Goal: Information Seeking & Learning: Learn about a topic

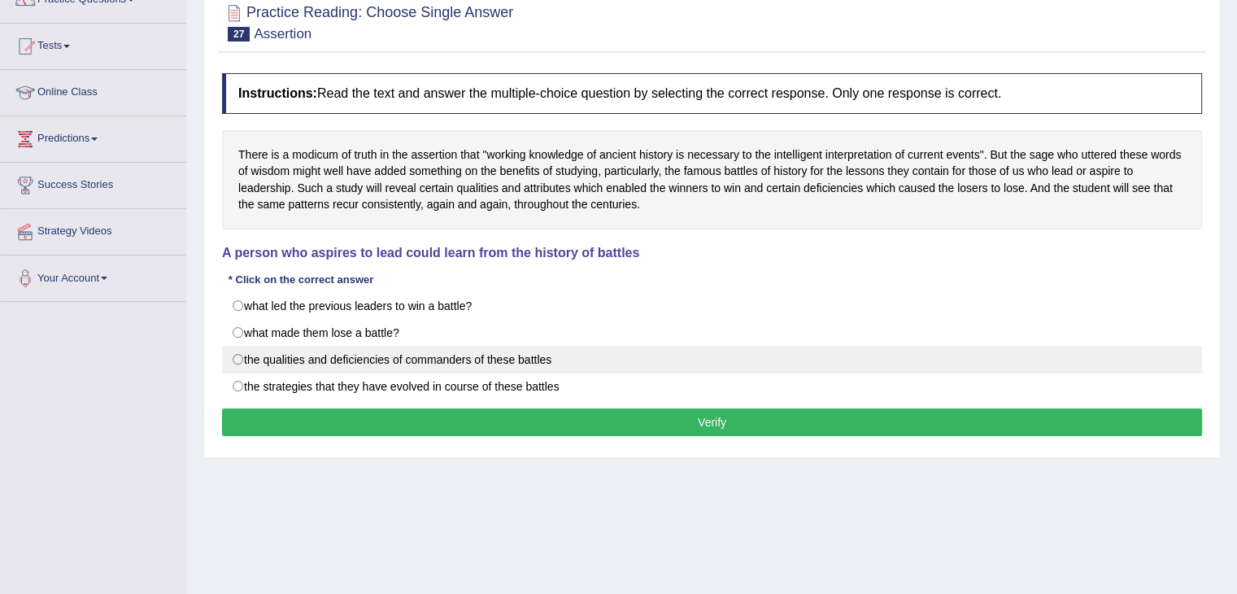
click at [245, 353] on label "the qualities and deficiencies of commanders of these battles" at bounding box center [712, 360] width 980 height 28
radio input "true"
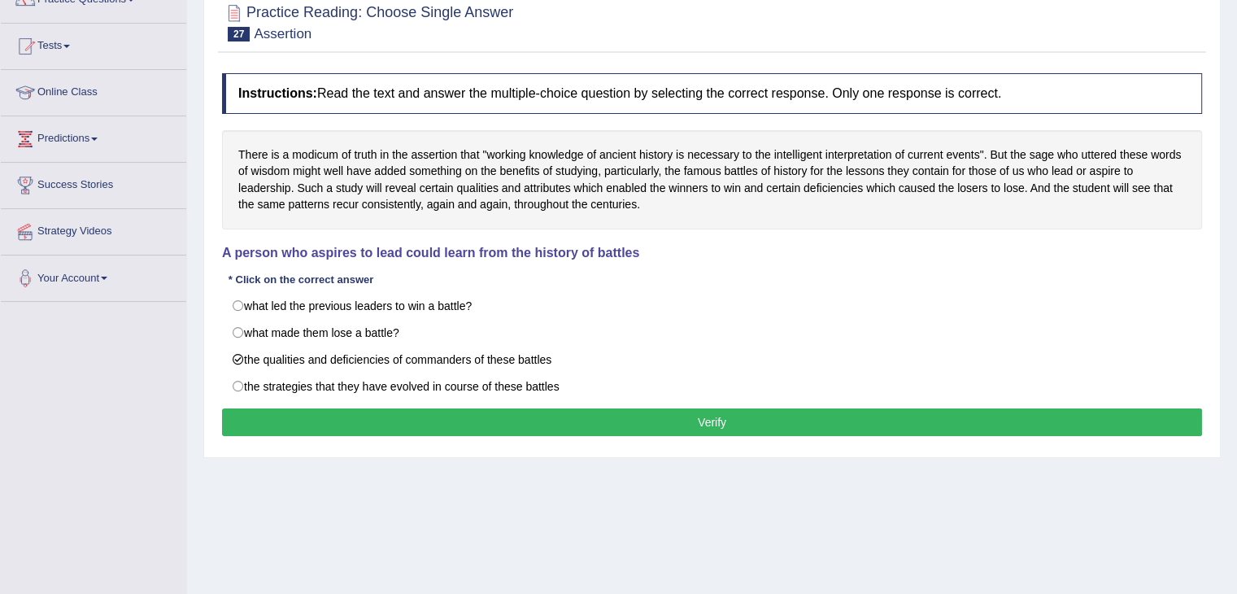
click at [451, 420] on button "Verify" at bounding box center [712, 422] width 980 height 28
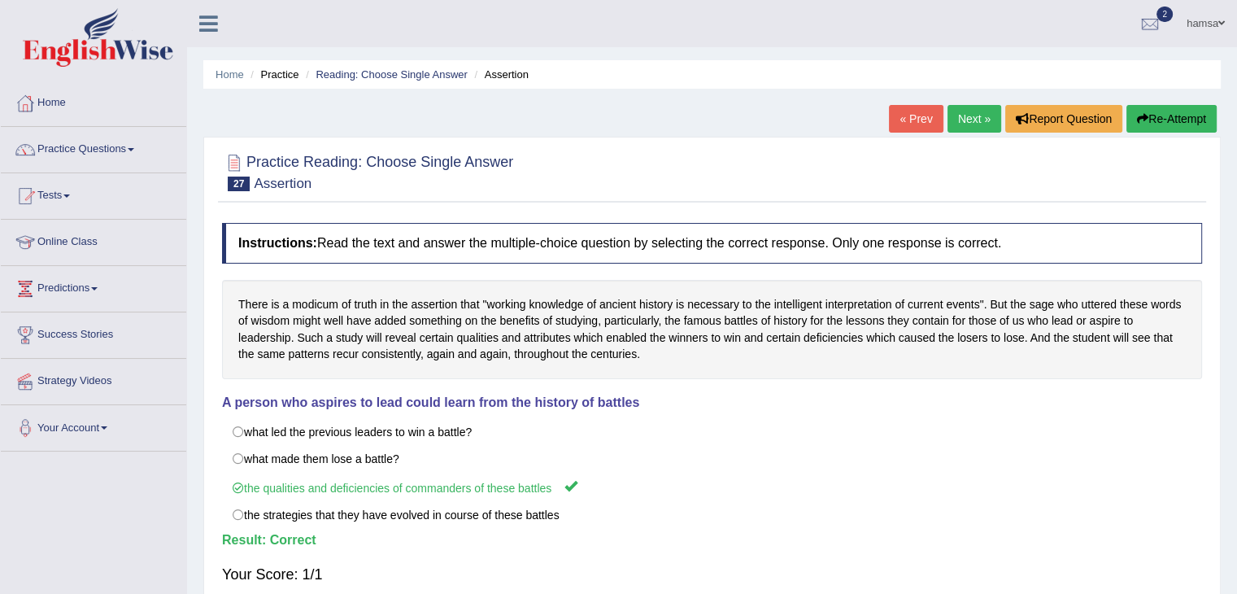
click at [970, 113] on link "Next »" at bounding box center [975, 119] width 54 height 28
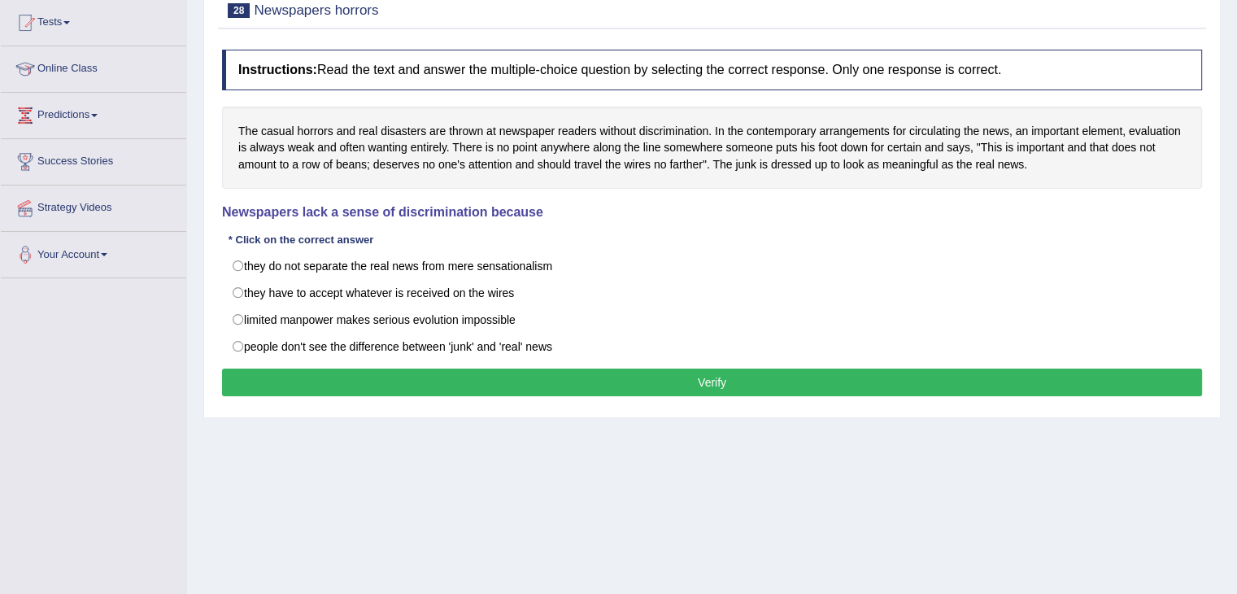
scroll to position [168, 0]
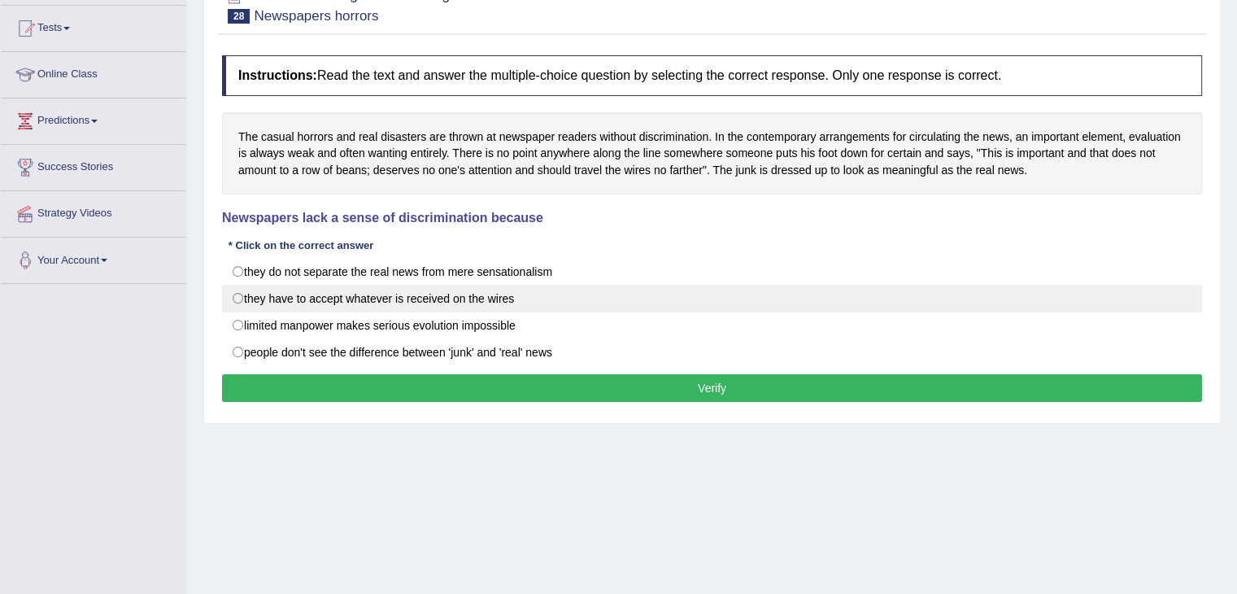
click at [246, 299] on label "they have to accept whatever is received on the wires" at bounding box center [712, 299] width 980 height 28
radio input "true"
click at [237, 296] on label "they have to accept whatever is received on the wires" at bounding box center [712, 299] width 980 height 28
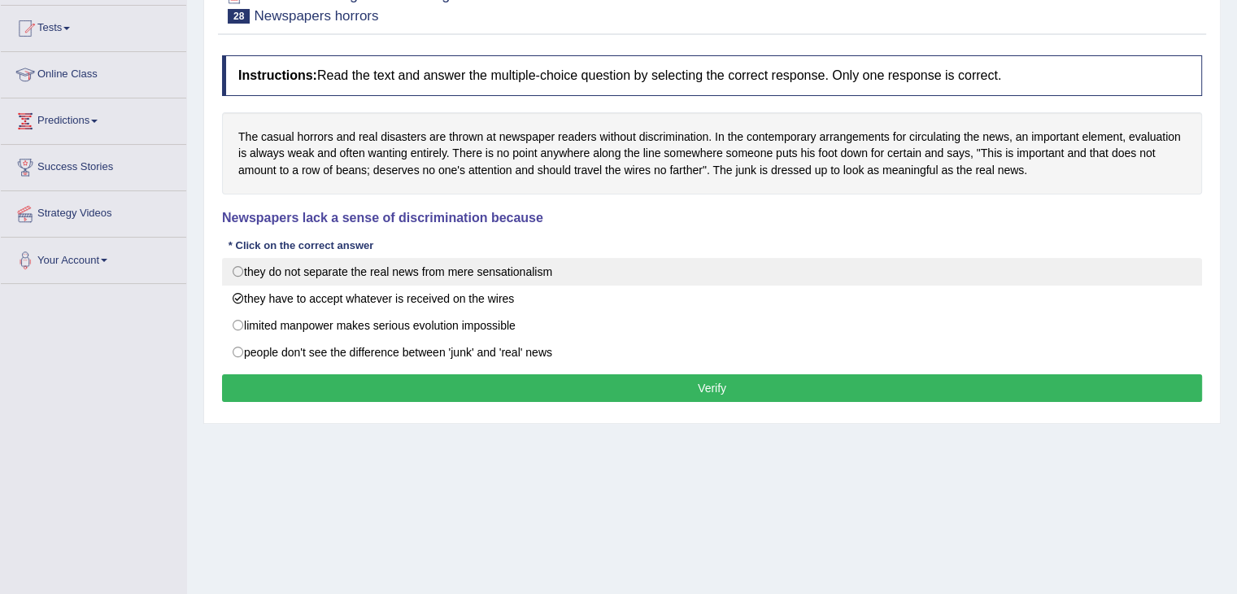
click at [234, 269] on label "they do not separate the real news from mere sensationalism" at bounding box center [712, 272] width 980 height 28
radio input "true"
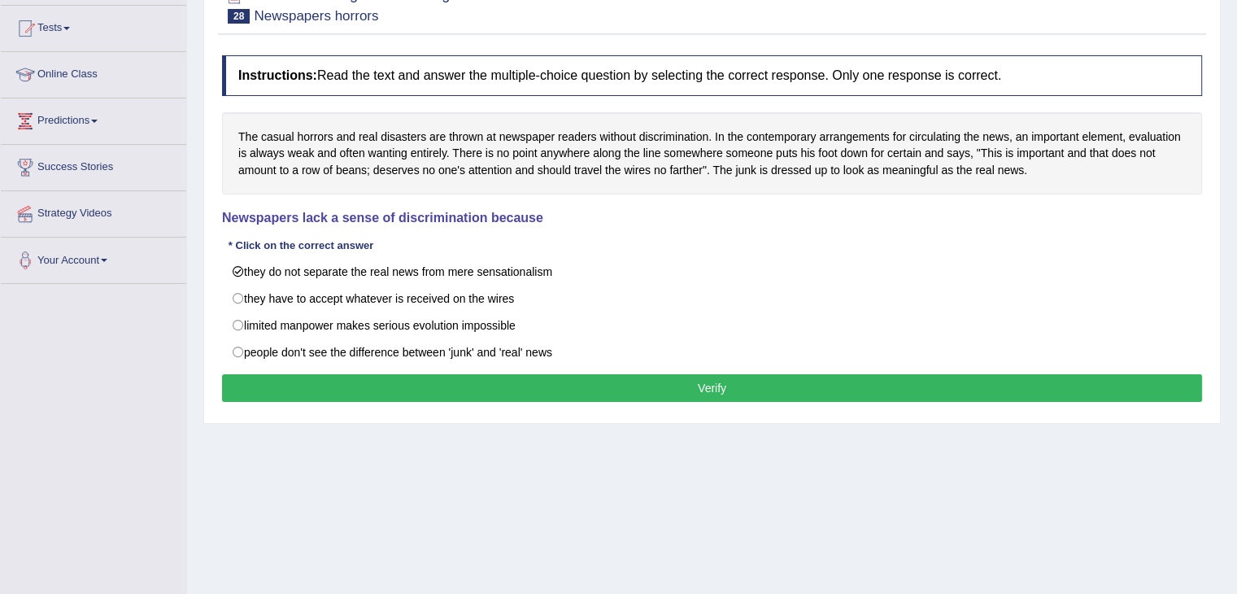
click at [368, 398] on button "Verify" at bounding box center [712, 388] width 980 height 28
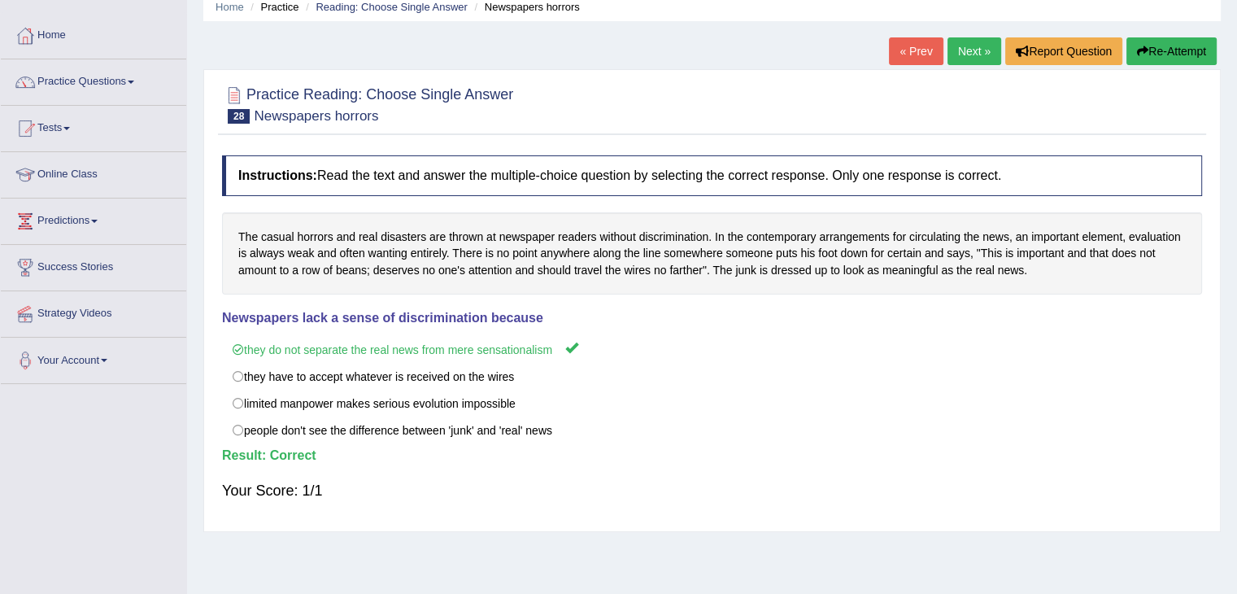
scroll to position [0, 0]
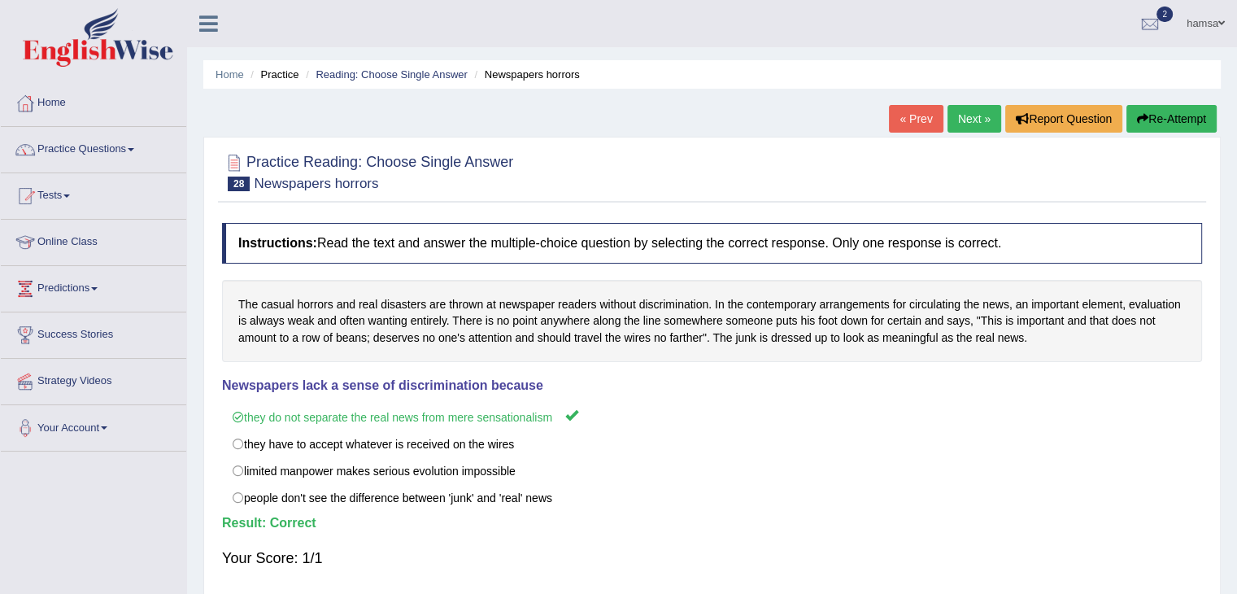
click at [968, 115] on link "Next »" at bounding box center [975, 119] width 54 height 28
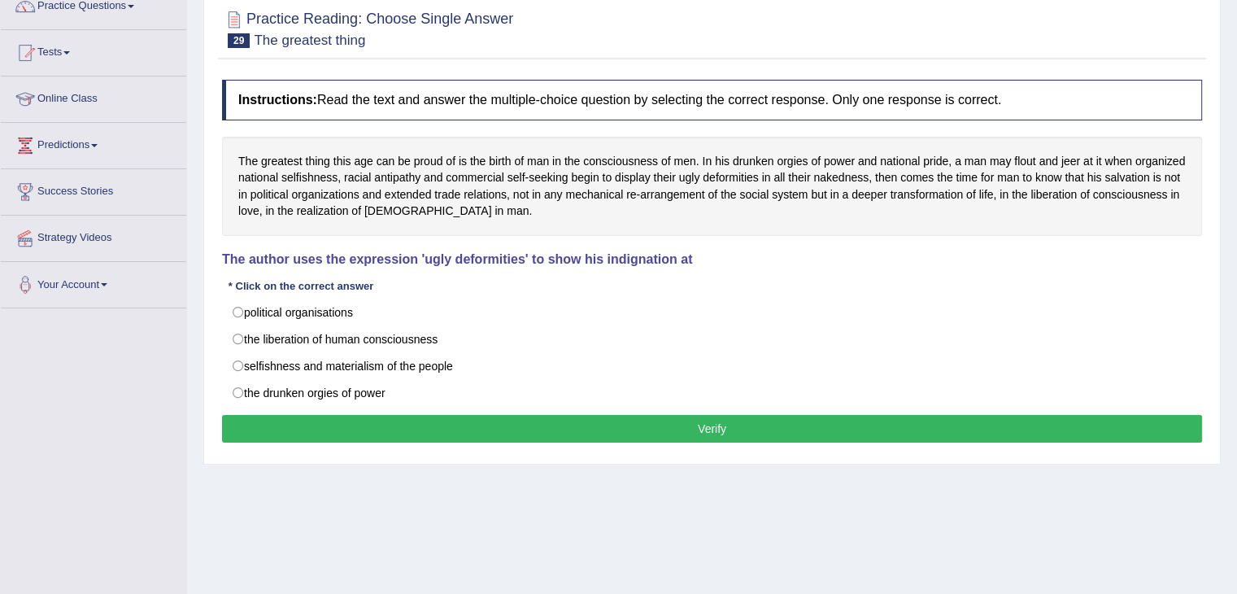
scroll to position [137, 0]
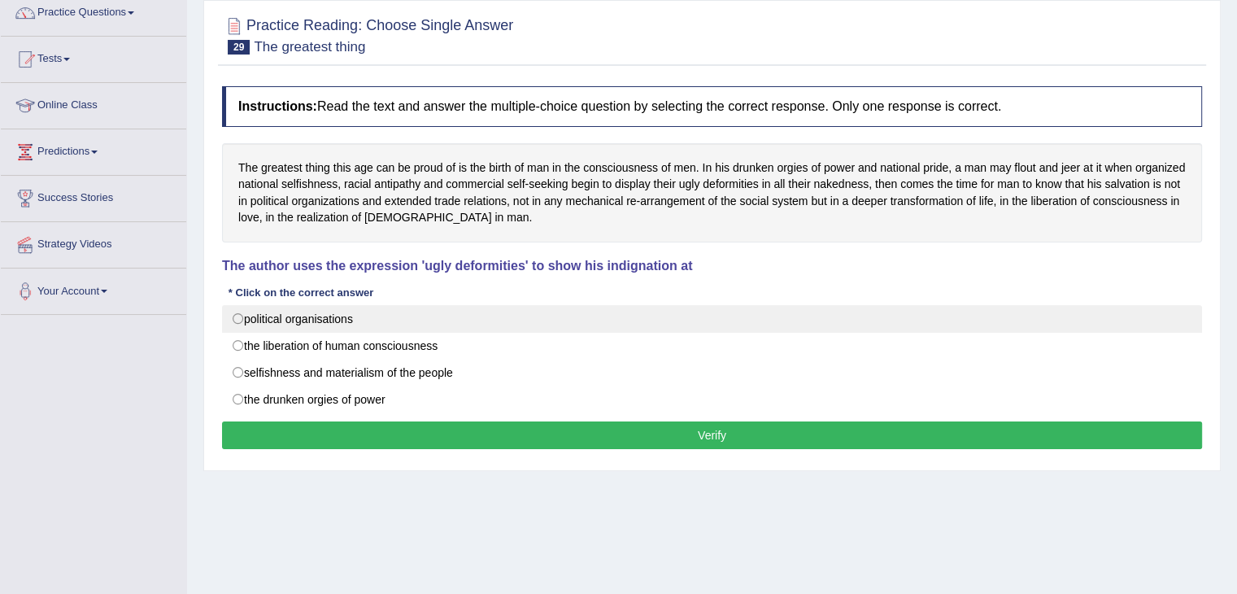
click at [237, 322] on label "political organisations" at bounding box center [712, 319] width 980 height 28
radio input "true"
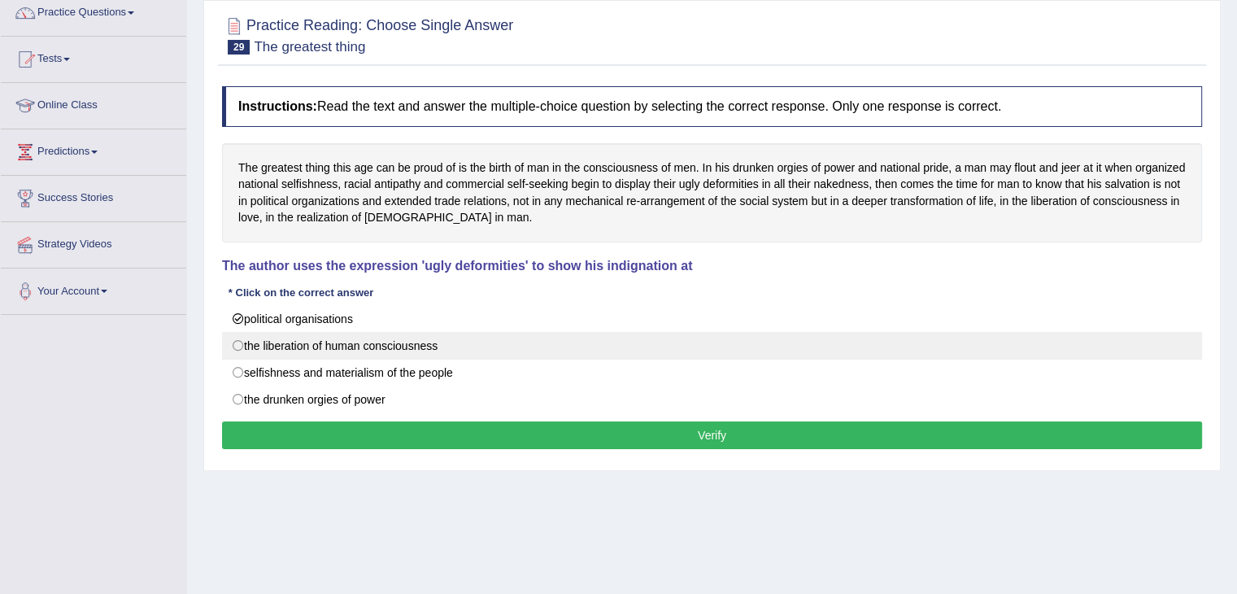
click at [239, 338] on label "the liberation of human consciousness" at bounding box center [712, 346] width 980 height 28
radio input "true"
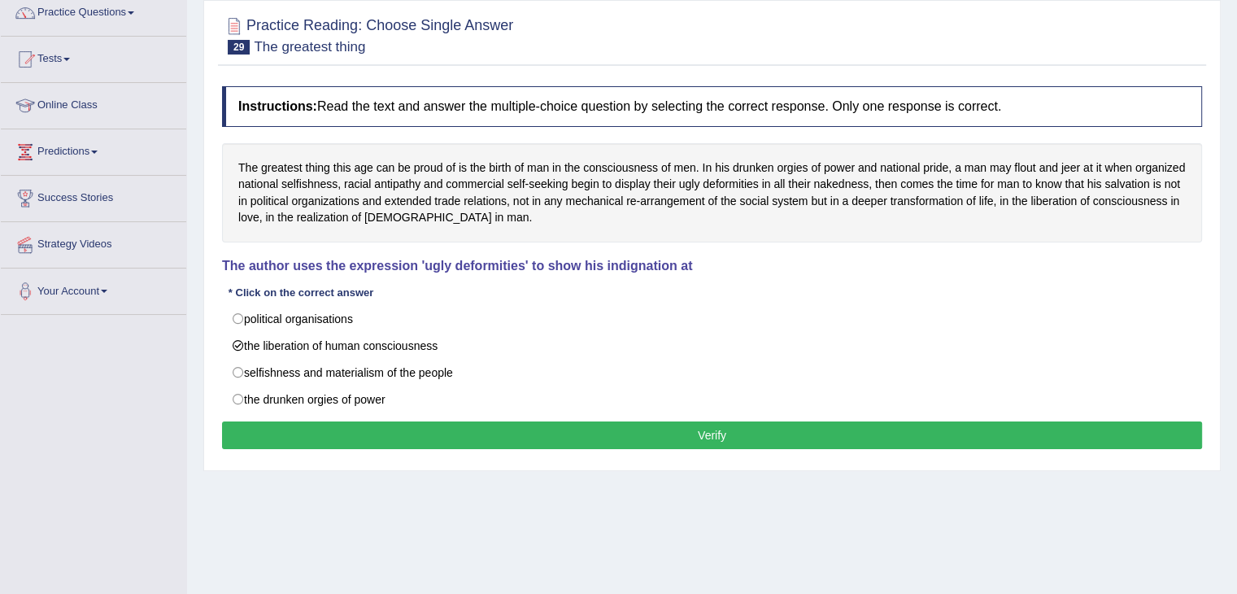
click at [410, 427] on button "Verify" at bounding box center [712, 435] width 980 height 28
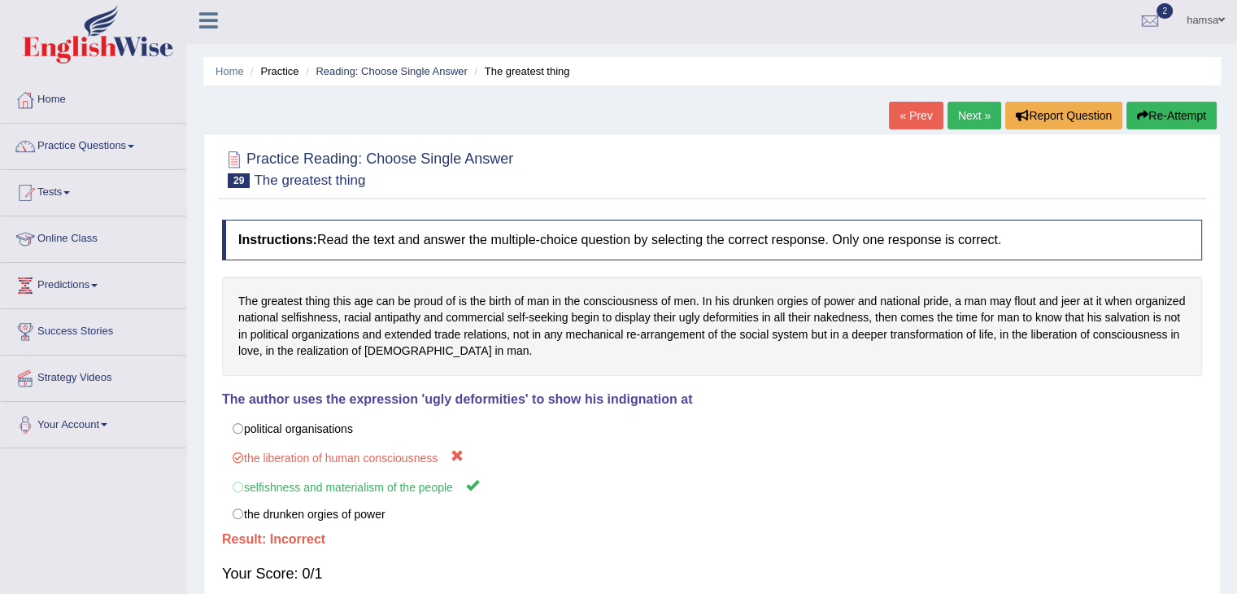
scroll to position [5, 0]
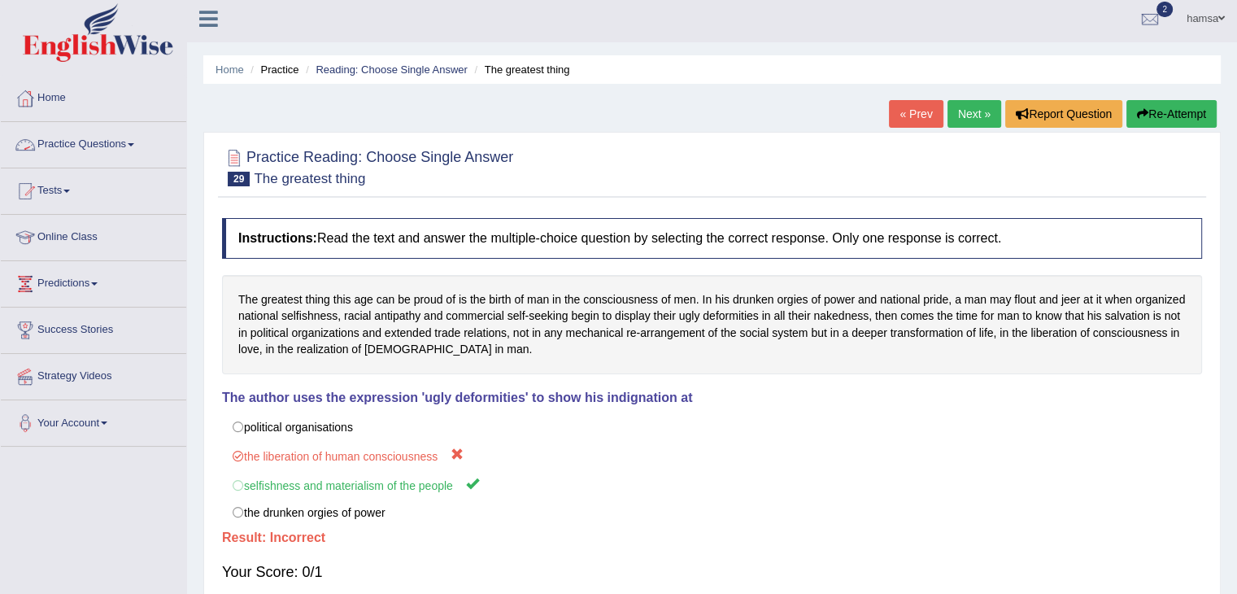
click at [132, 144] on link "Practice Questions" at bounding box center [93, 142] width 185 height 41
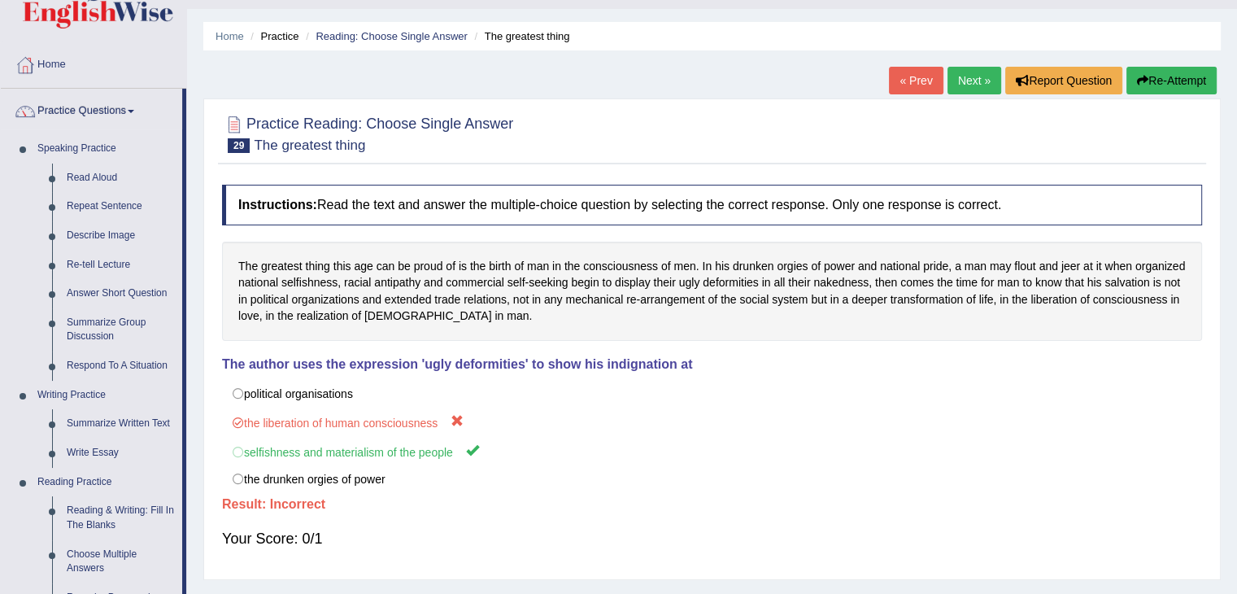
scroll to position [33, 0]
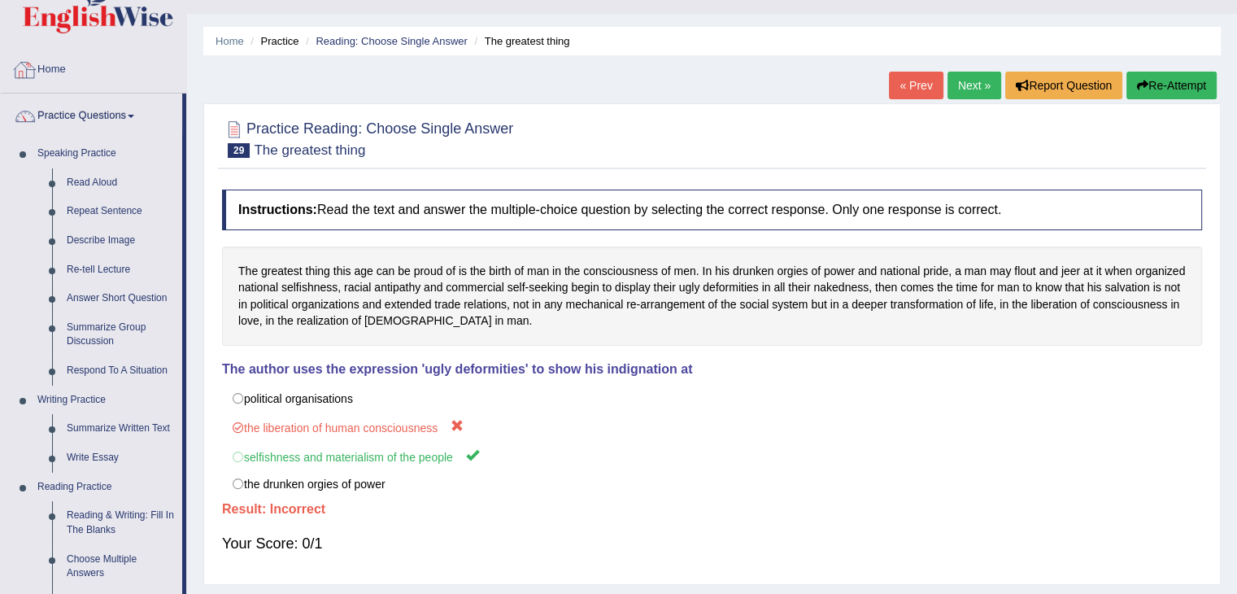
click at [23, 78] on div at bounding box center [25, 70] width 24 height 24
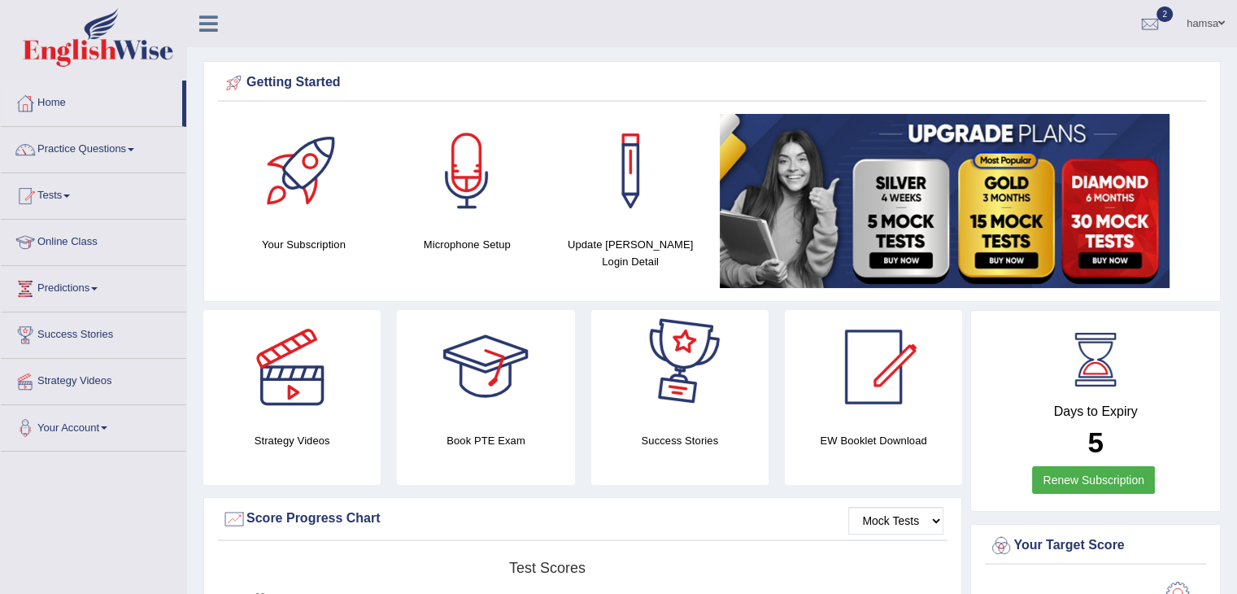
click at [329, 440] on h4 "Strategy Videos" at bounding box center [291, 440] width 177 height 17
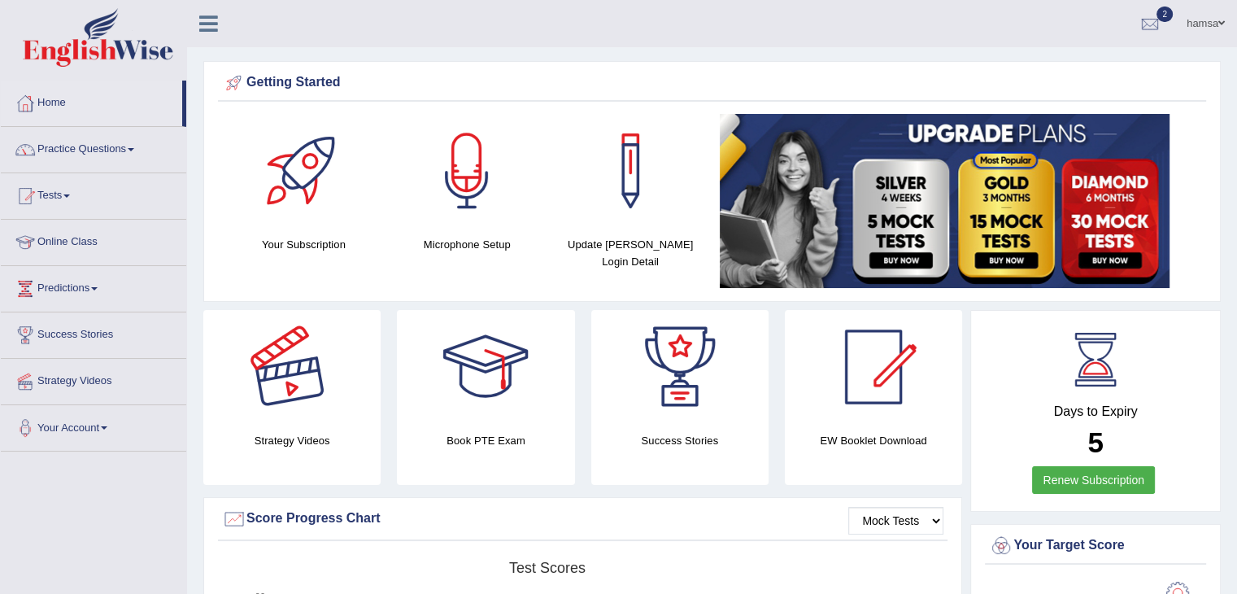
click at [294, 421] on div at bounding box center [292, 367] width 114 height 114
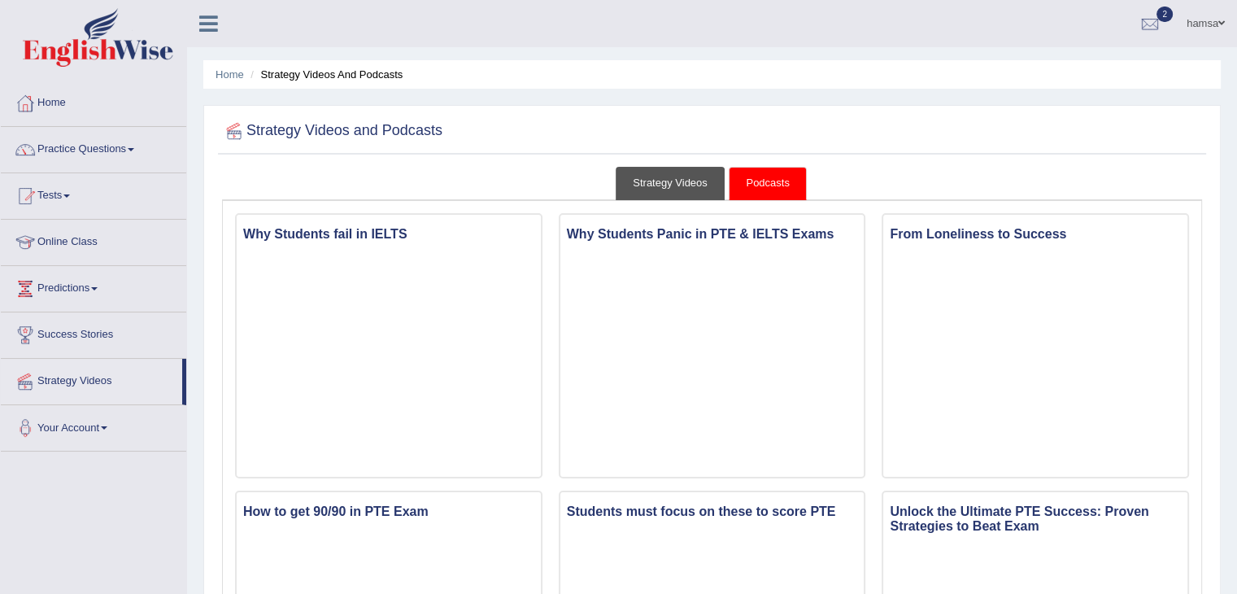
click at [683, 185] on link "Strategy Videos" at bounding box center [670, 183] width 109 height 33
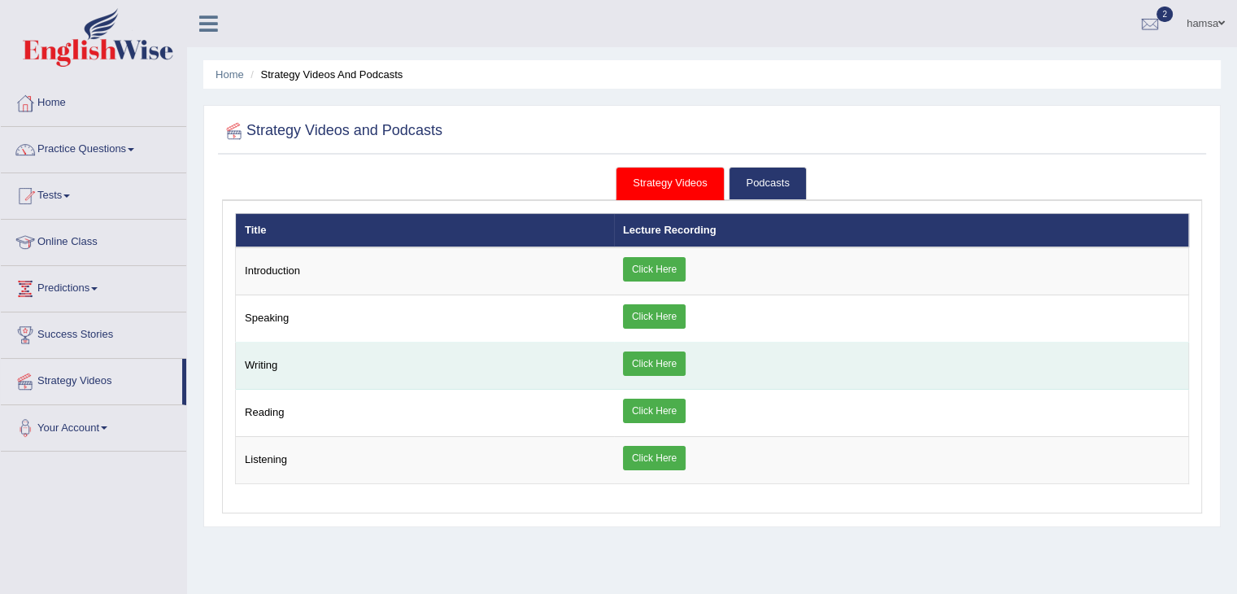
click at [650, 359] on link "Click Here" at bounding box center [654, 363] width 63 height 24
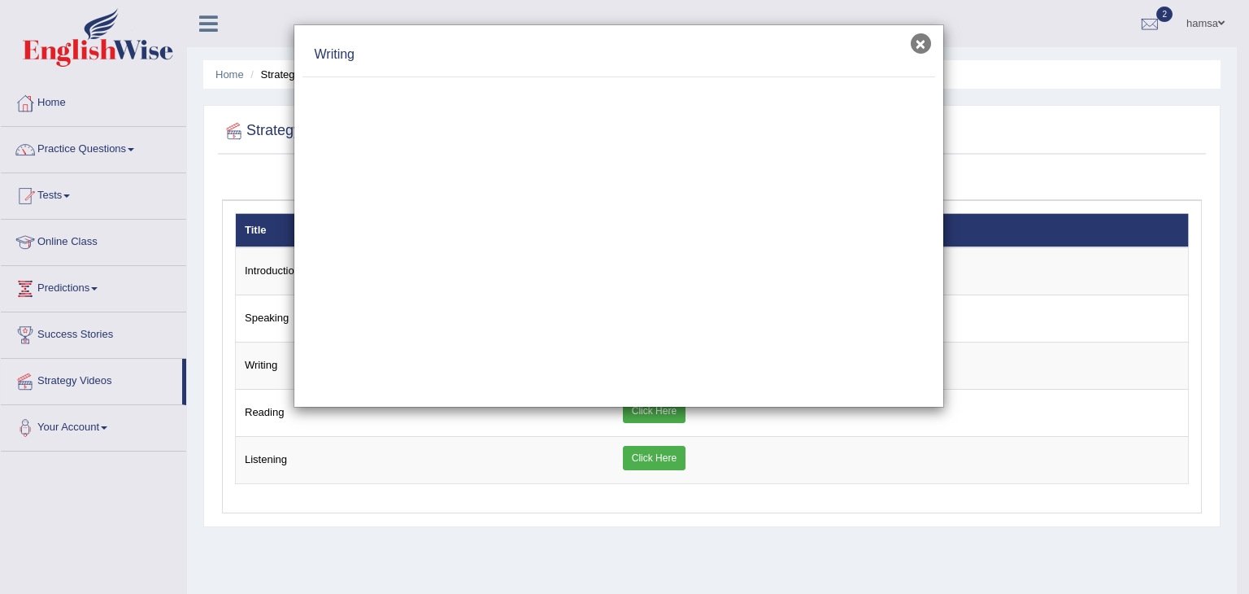
click at [913, 44] on button "×" at bounding box center [921, 43] width 20 height 20
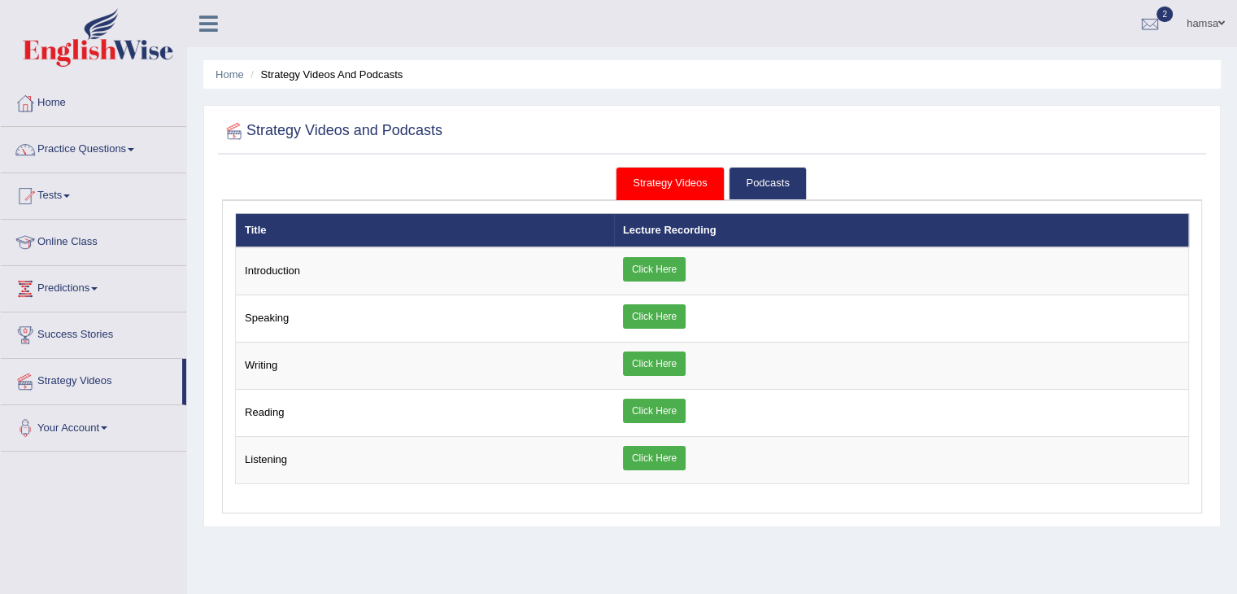
click at [112, 147] on link "Practice Questions" at bounding box center [93, 147] width 185 height 41
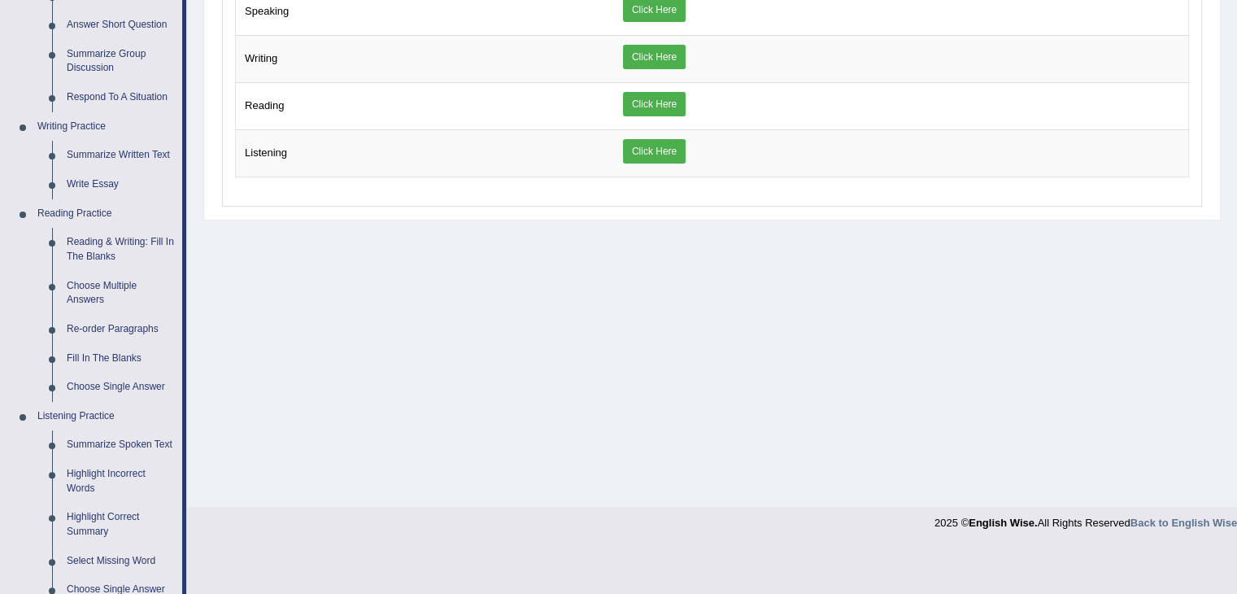
scroll to position [308, 0]
click at [120, 152] on link "Summarize Written Text" at bounding box center [120, 153] width 123 height 29
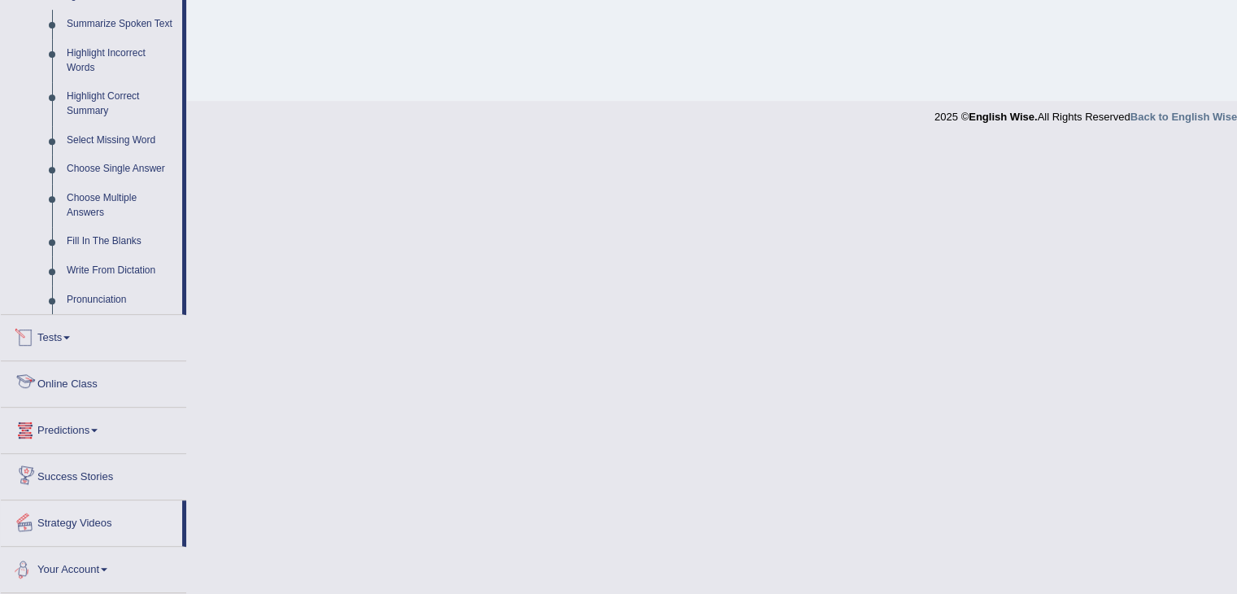
scroll to position [690, 0]
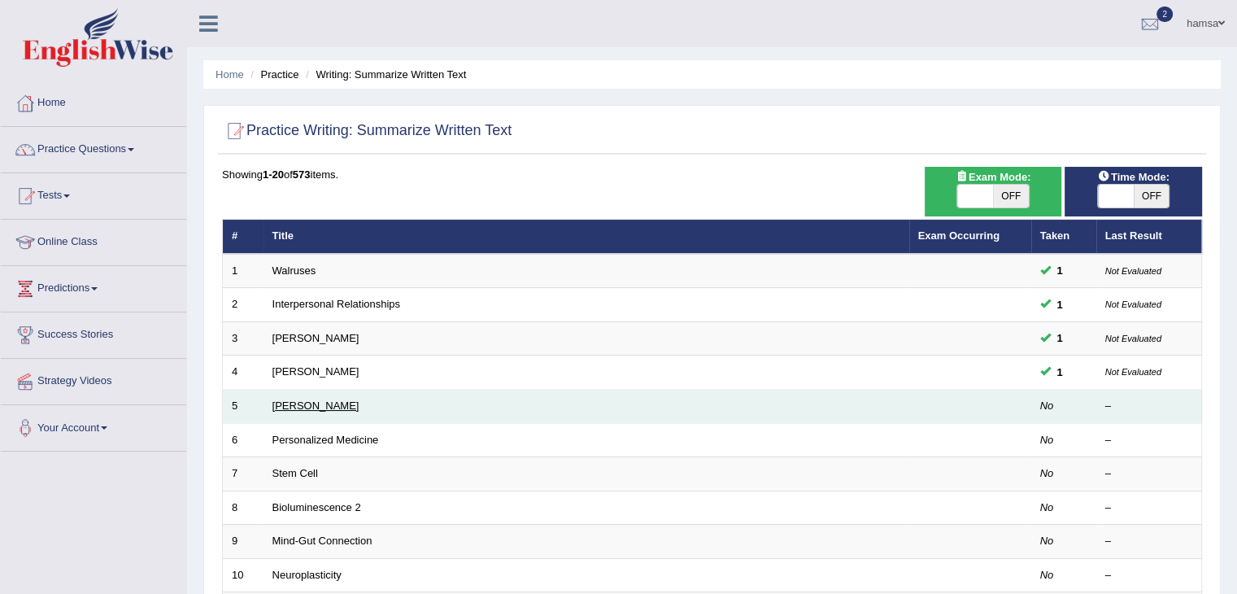
click at [319, 405] on link "[PERSON_NAME]" at bounding box center [315, 405] width 87 height 12
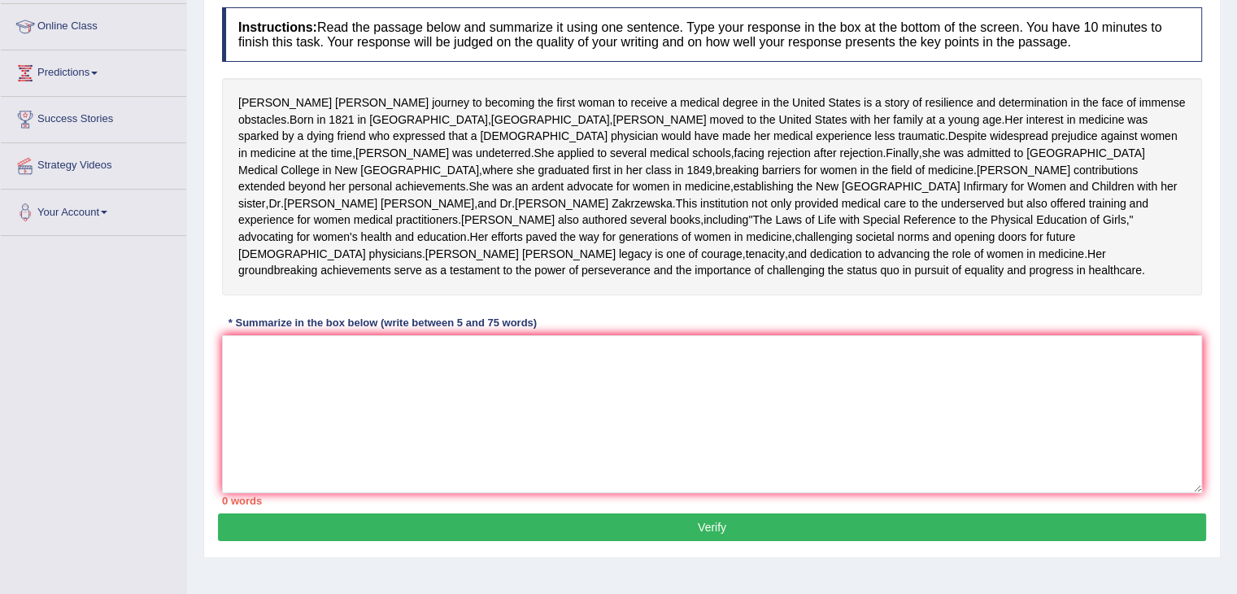
scroll to position [210, 0]
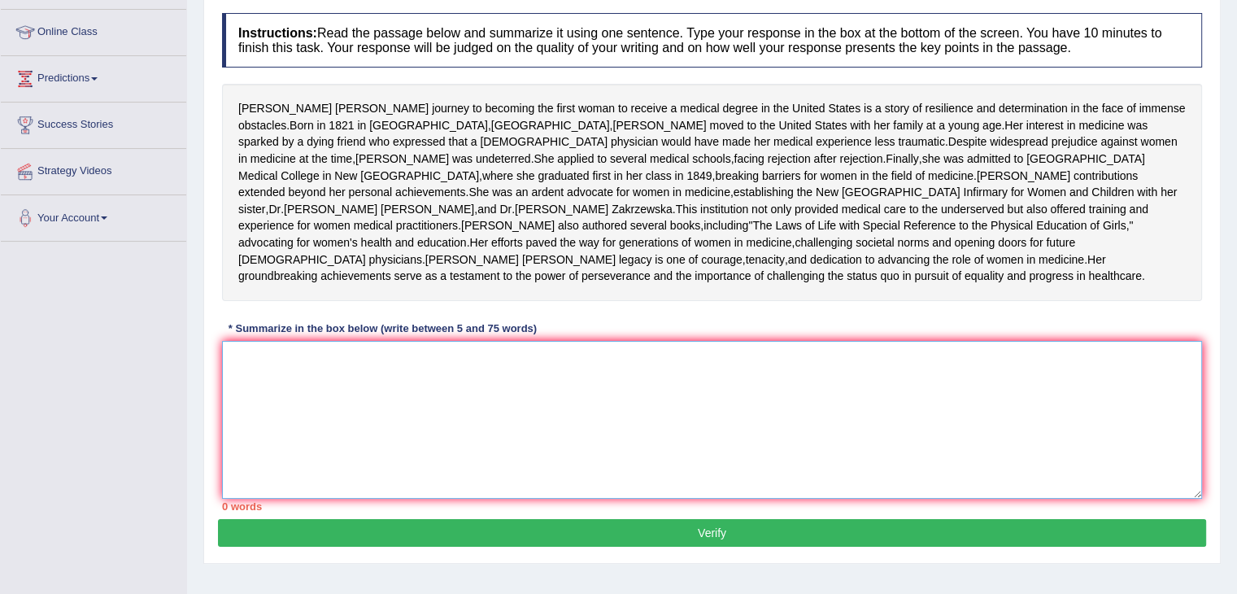
click at [247, 486] on textarea at bounding box center [712, 420] width 980 height 158
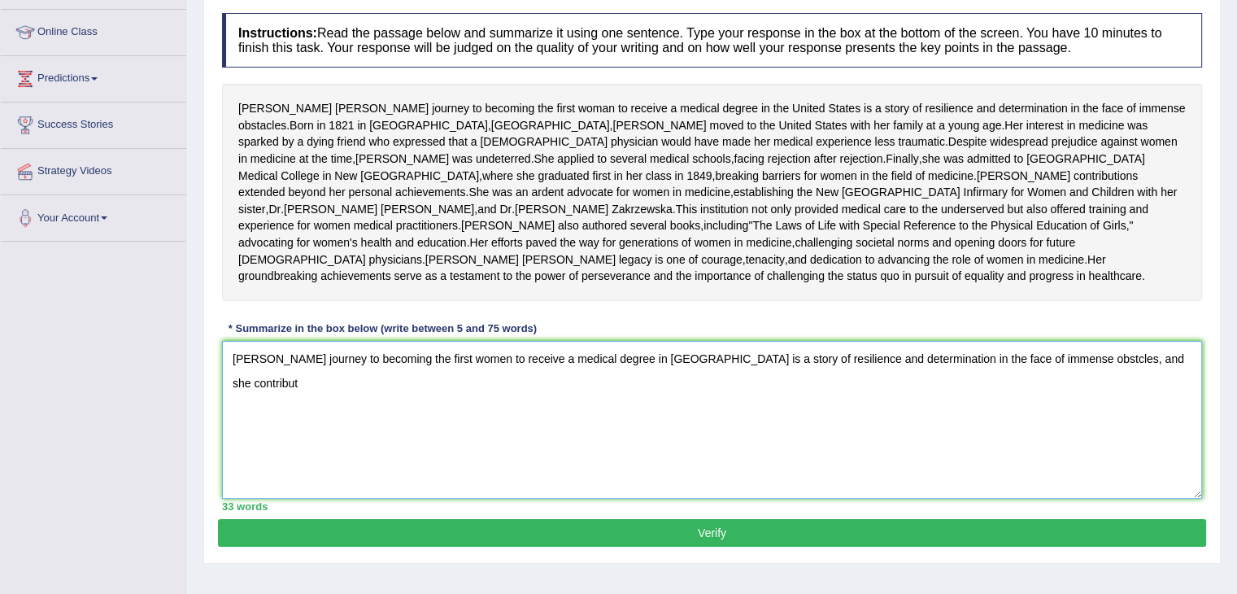
click at [1176, 444] on textarea "Elizabeth Blackwell journey to becoming the first women to receive a medical de…" at bounding box center [712, 420] width 980 height 158
click at [281, 463] on textarea "Elizabeth Blackwell journey to becoming the first women to receive a medical de…" at bounding box center [712, 420] width 980 height 158
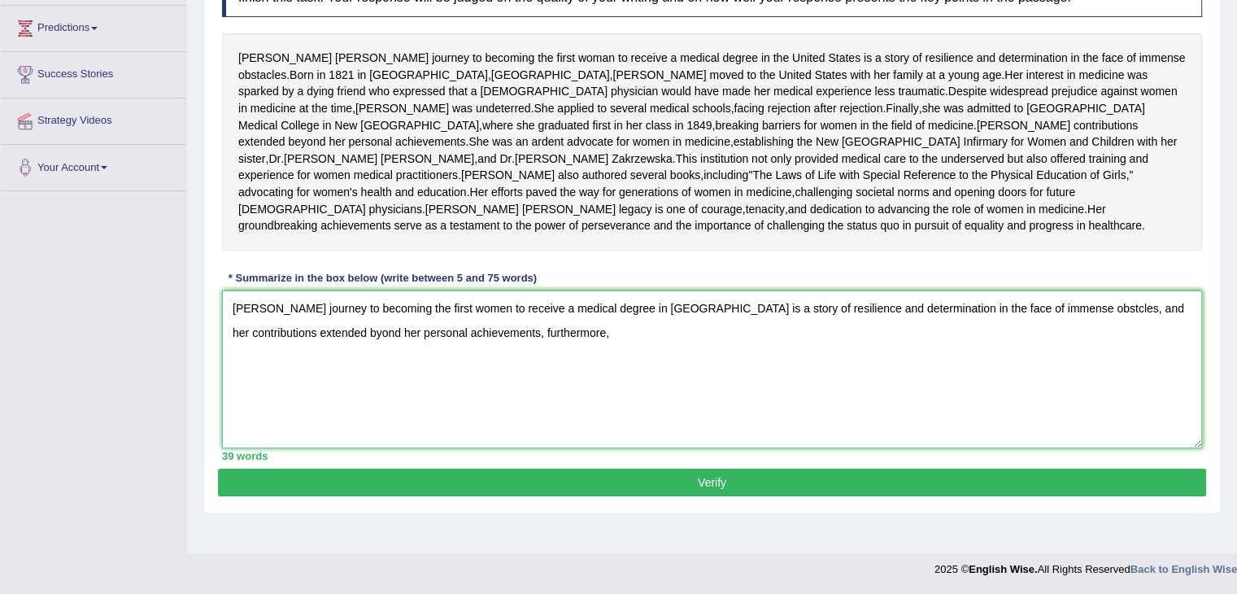
scroll to position [315, 0]
click at [231, 381] on textarea "Elizabeth Blackwell journey to becoming the first women to receive a medical de…" at bounding box center [712, 369] width 980 height 158
click at [907, 355] on textarea "Elizabeth Blackwell journey to becoming the first women to receive a medical de…" at bounding box center [712, 369] width 980 height 158
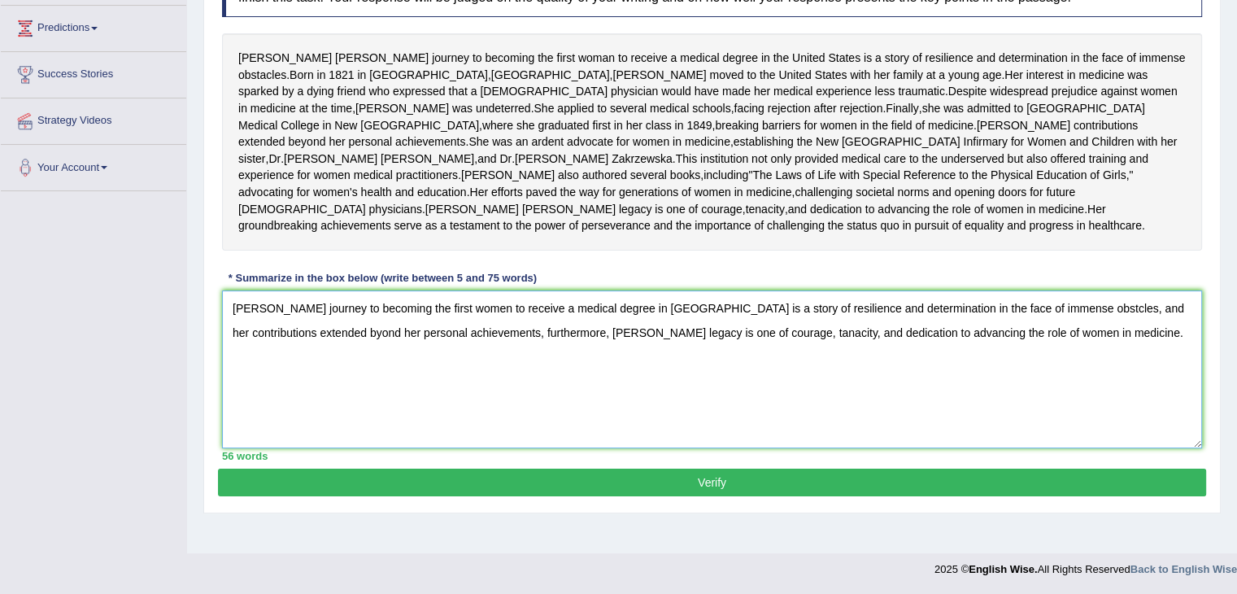
type textarea "Elizabeth Blackwell journey to becoming the first women to receive a medical de…"
click at [713, 496] on button "Verify" at bounding box center [712, 483] width 988 height 28
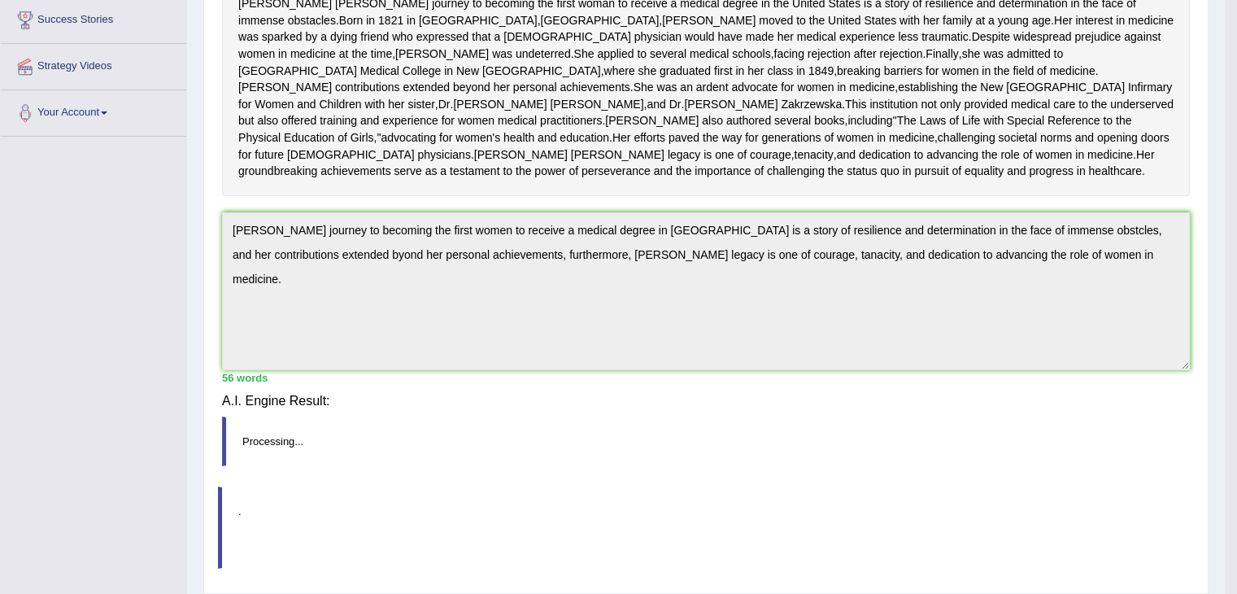
scroll to position [306, 0]
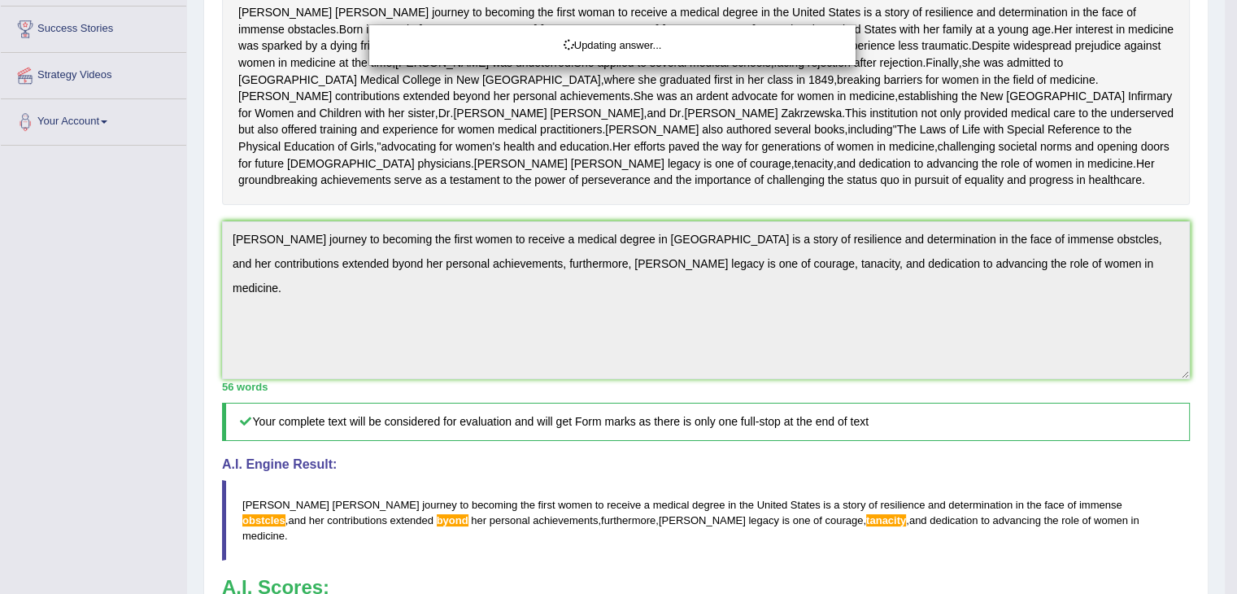
drag, startPoint x: 1247, startPoint y: 333, endPoint x: 1249, endPoint y: 405, distance: 72.4
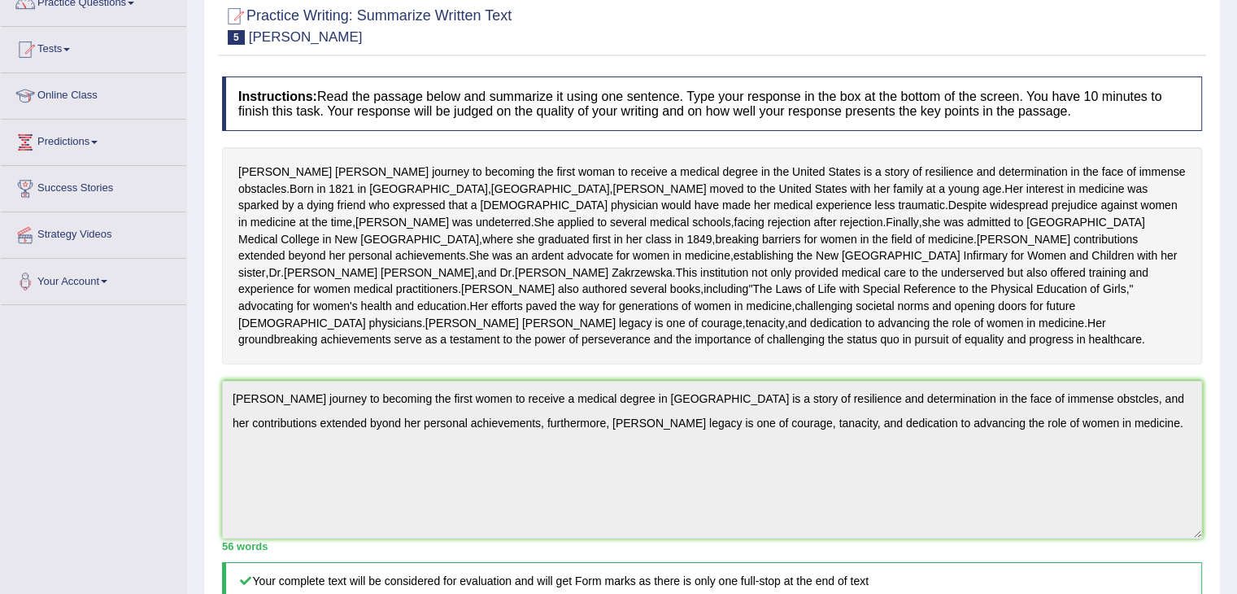
scroll to position [0, 0]
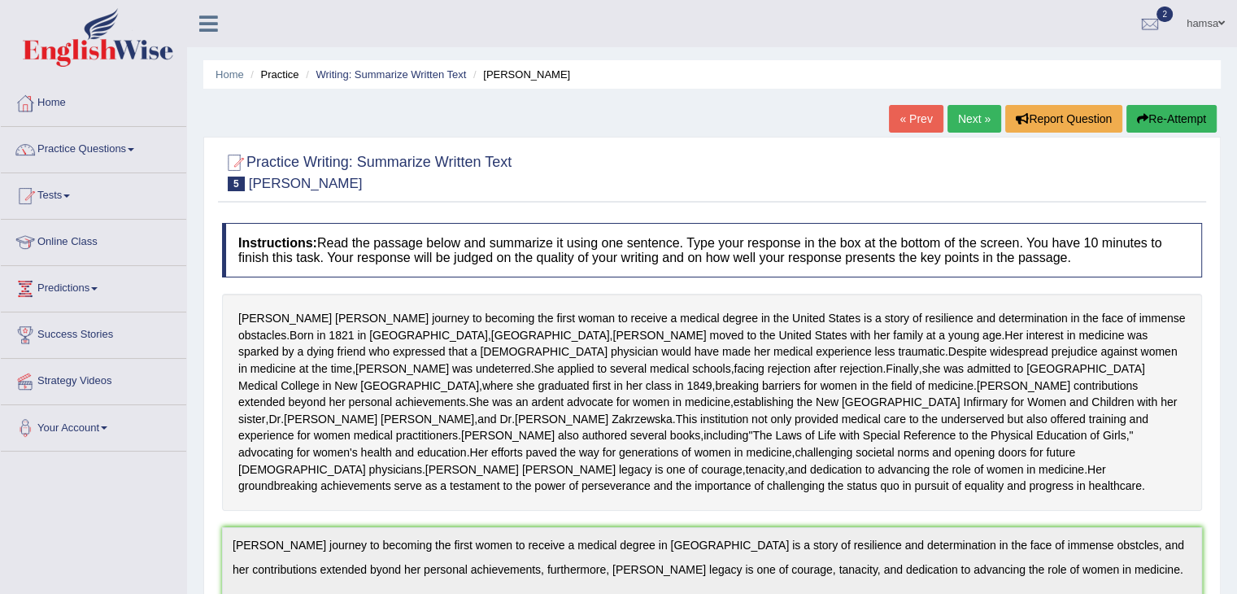
click at [970, 124] on link "Next »" at bounding box center [975, 119] width 54 height 28
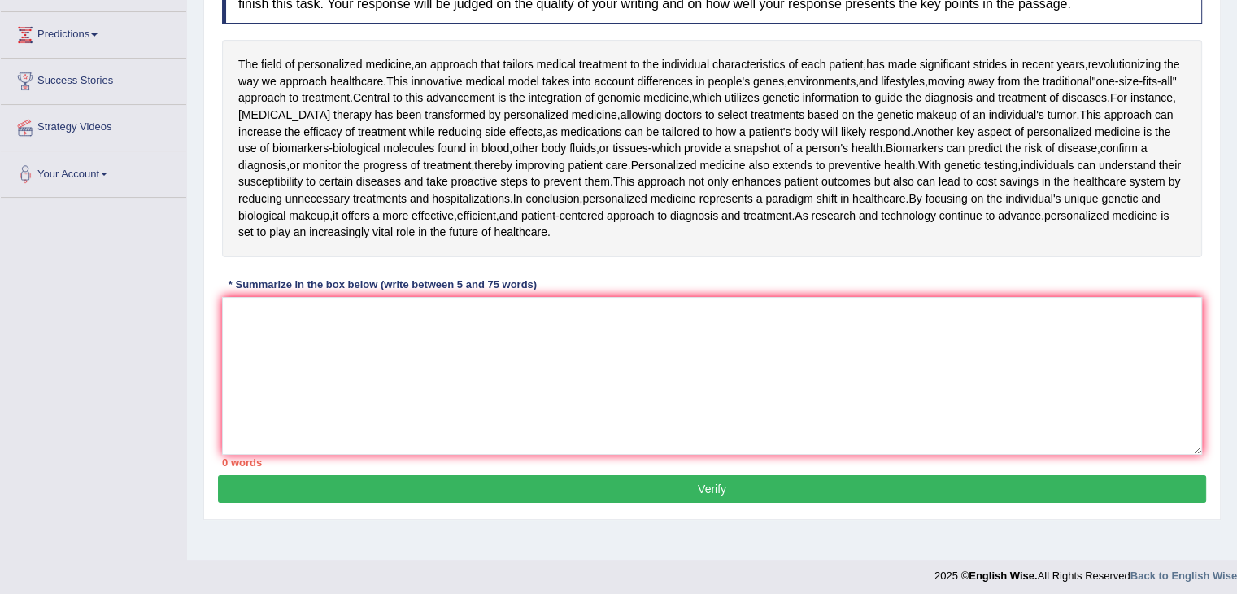
scroll to position [260, 0]
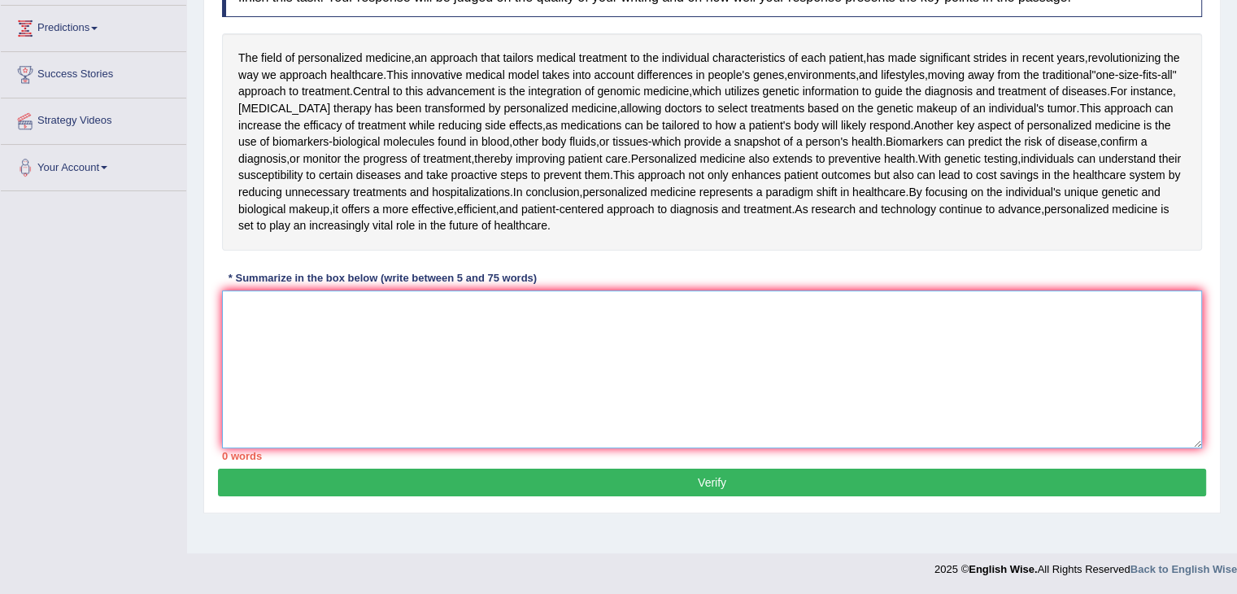
click at [259, 330] on textarea at bounding box center [712, 369] width 980 height 158
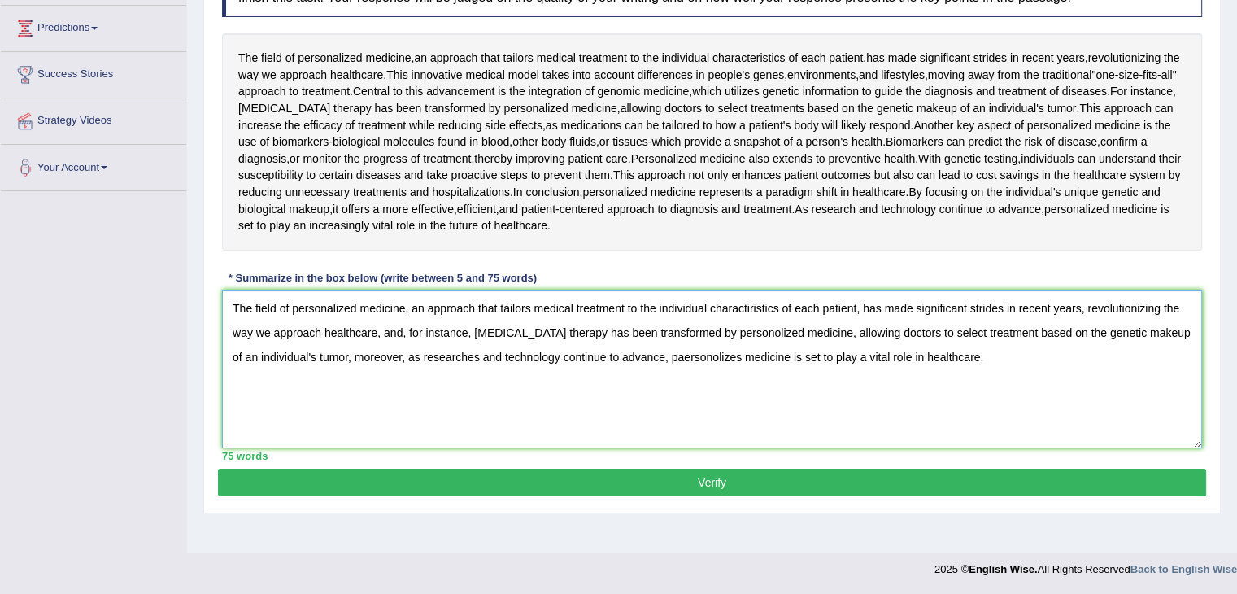
type textarea "The field of personalized medicine, an approach that tailors medical treatment …"
click at [703, 482] on button "Verify" at bounding box center [712, 483] width 988 height 28
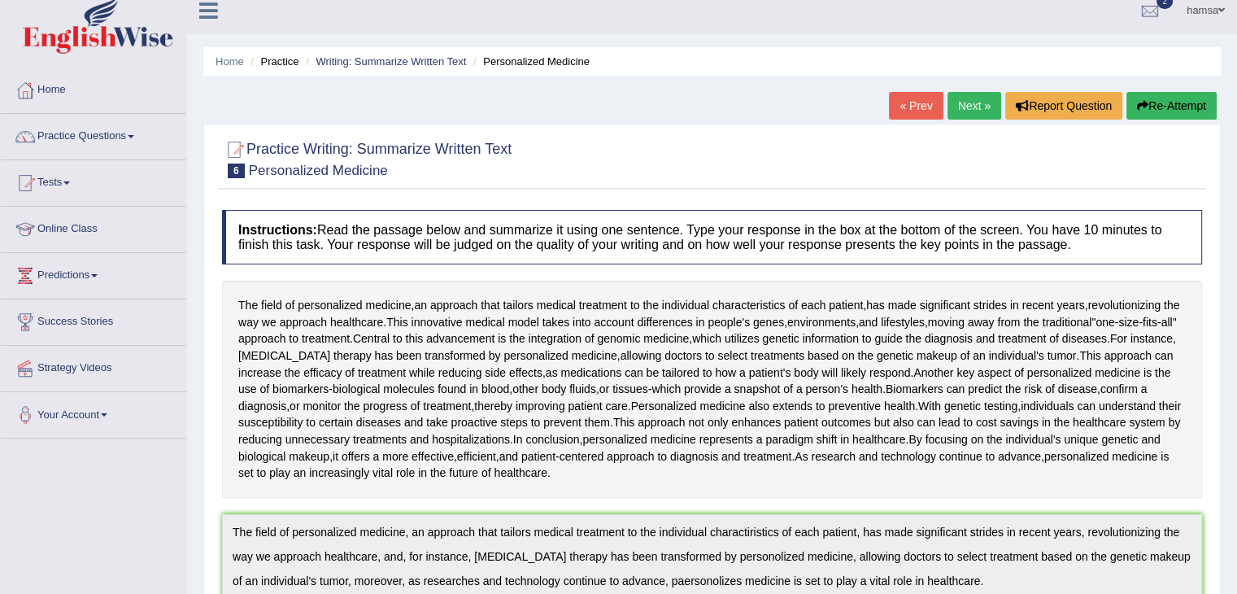
scroll to position [0, 0]
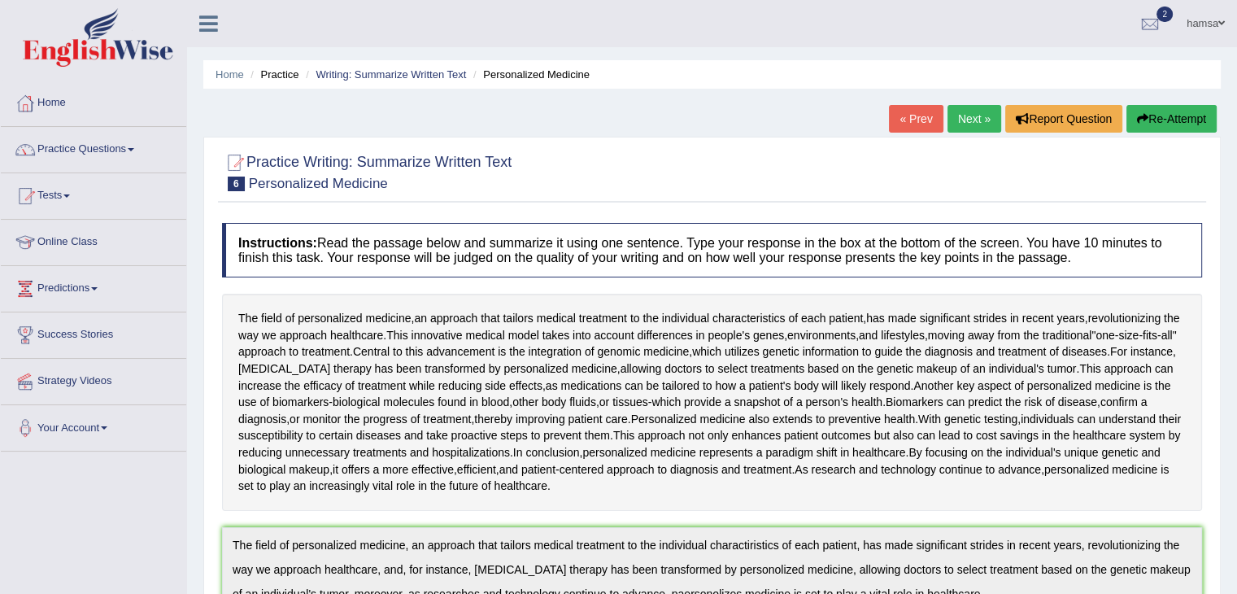
click at [966, 121] on link "Next »" at bounding box center [975, 119] width 54 height 28
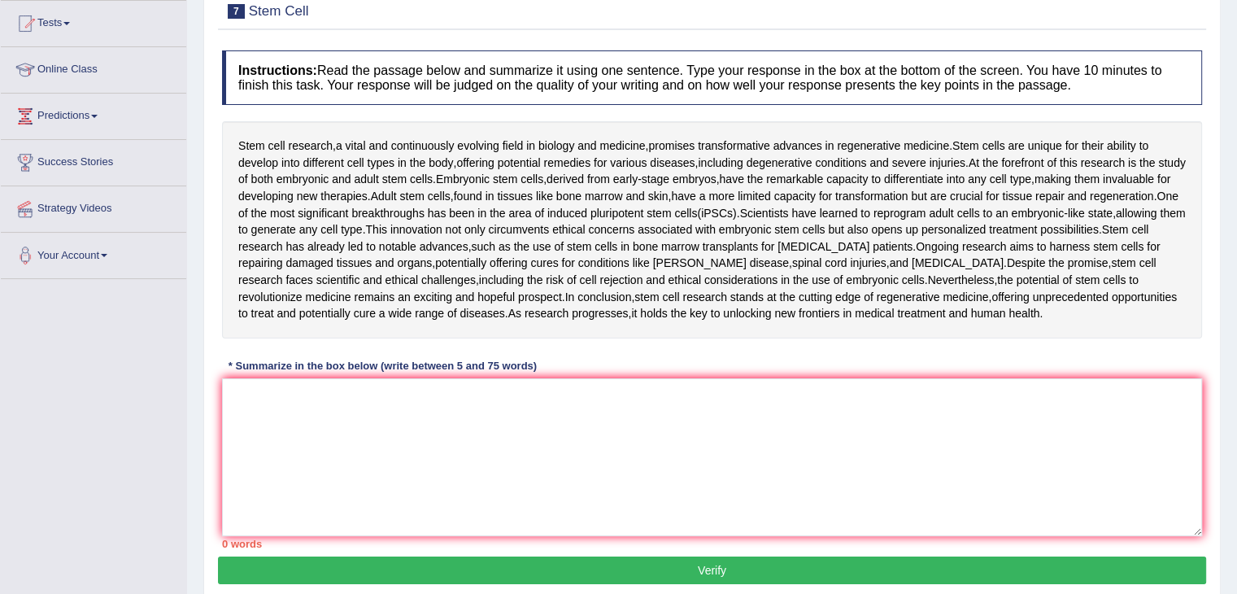
scroll to position [156, 0]
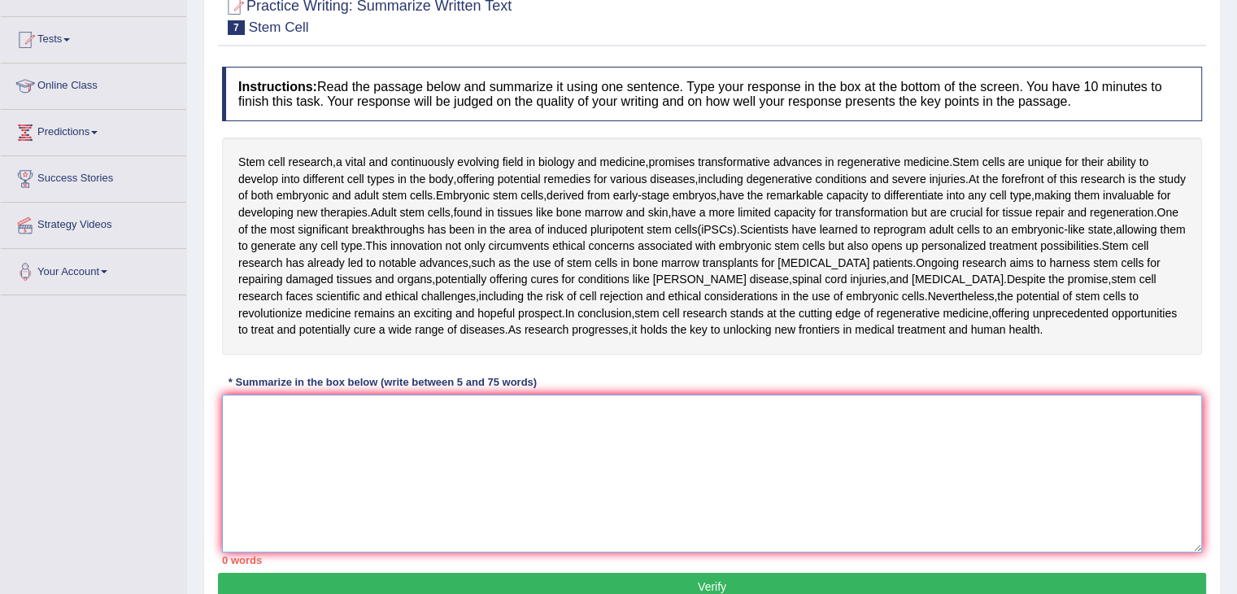
click at [338, 456] on textarea at bounding box center [712, 474] width 980 height 158
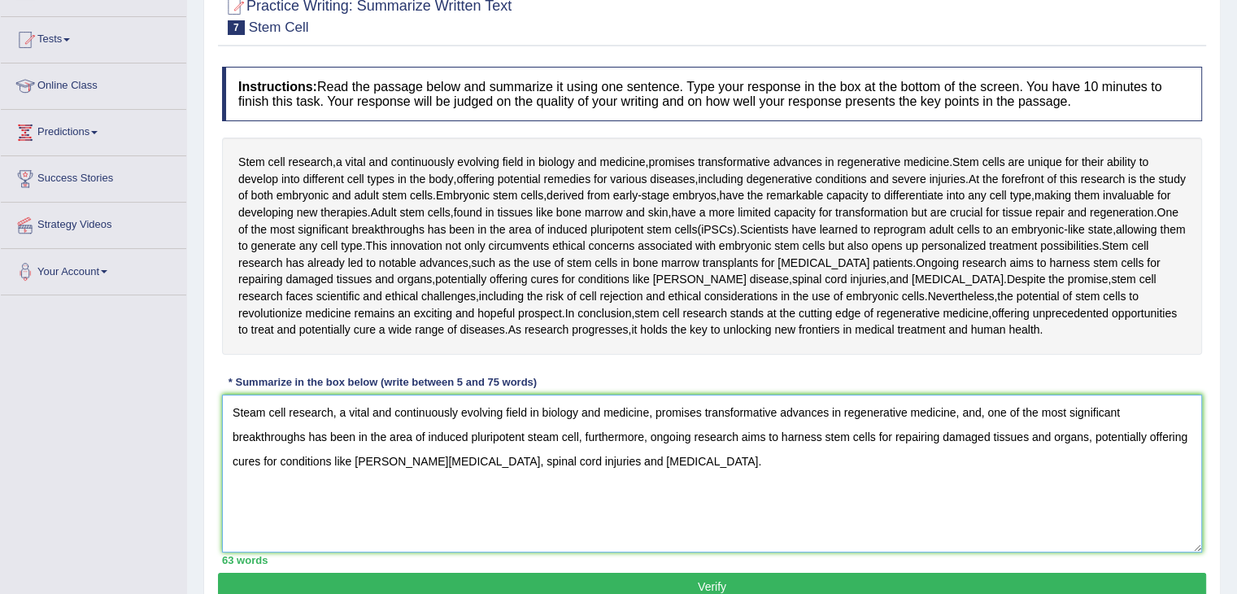
type textarea "Steam cell research, a vital and continuously evolving field in biology and med…"
click at [537, 583] on button "Verify" at bounding box center [712, 587] width 988 height 28
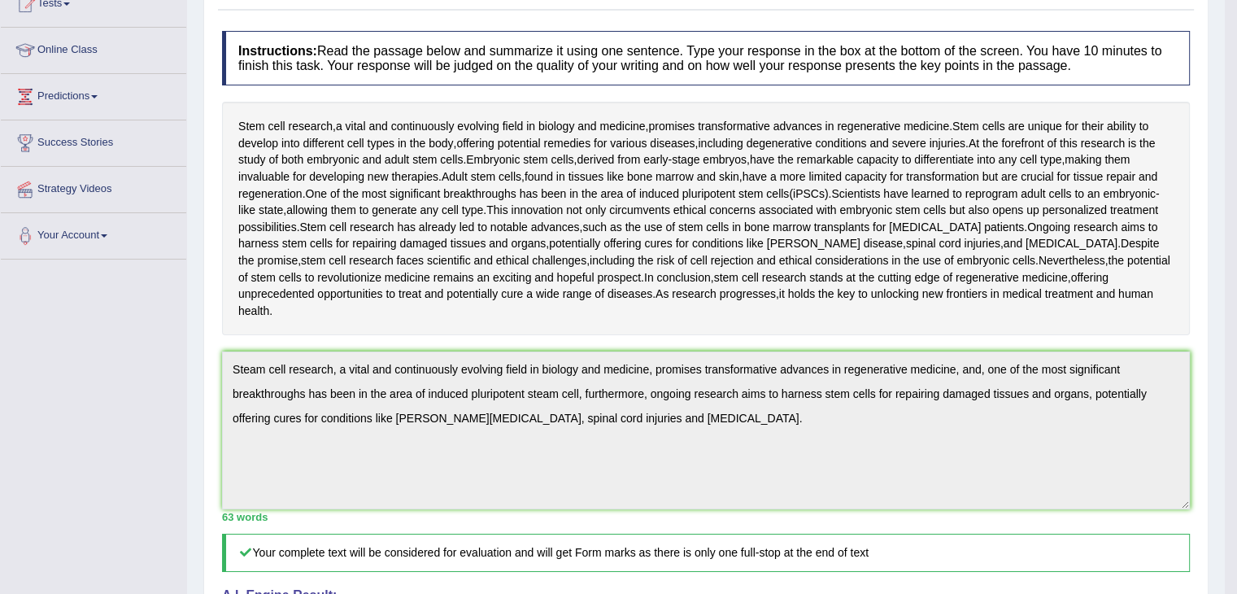
drag, startPoint x: 1244, startPoint y: 134, endPoint x: 1245, endPoint y: 246, distance: 111.5
click at [1236, 246] on html "Toggle navigation Home Practice Questions Speaking Practice Read Aloud Repeat S…" at bounding box center [618, 105] width 1237 height 594
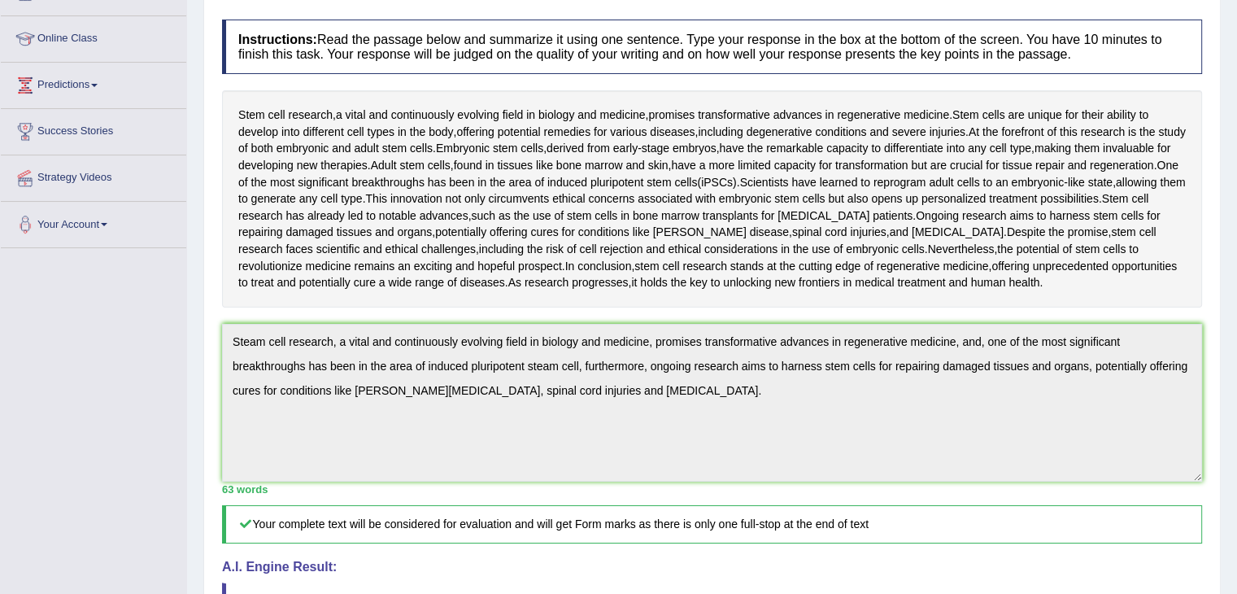
drag, startPoint x: 1236, startPoint y: 248, endPoint x: 1235, endPoint y: 372, distance: 123.7
click at [1235, 372] on div "Home Practice Writing: Summarize Written Text Stem Cell « Prev Next » Report Qu…" at bounding box center [712, 364] width 1050 height 1134
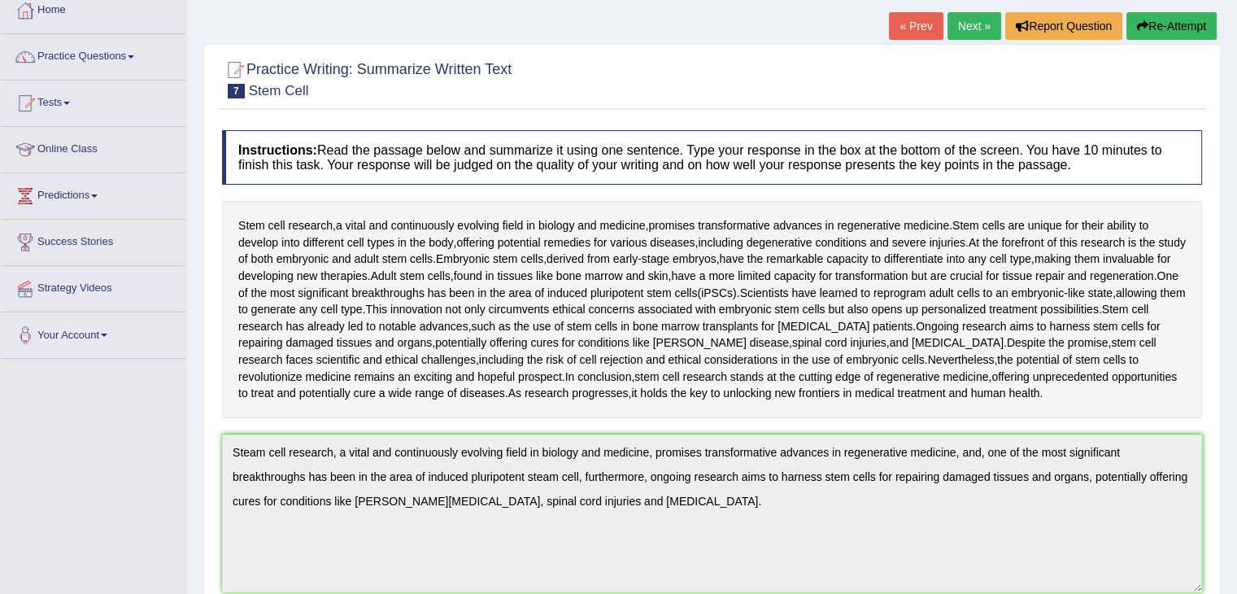
scroll to position [0, 0]
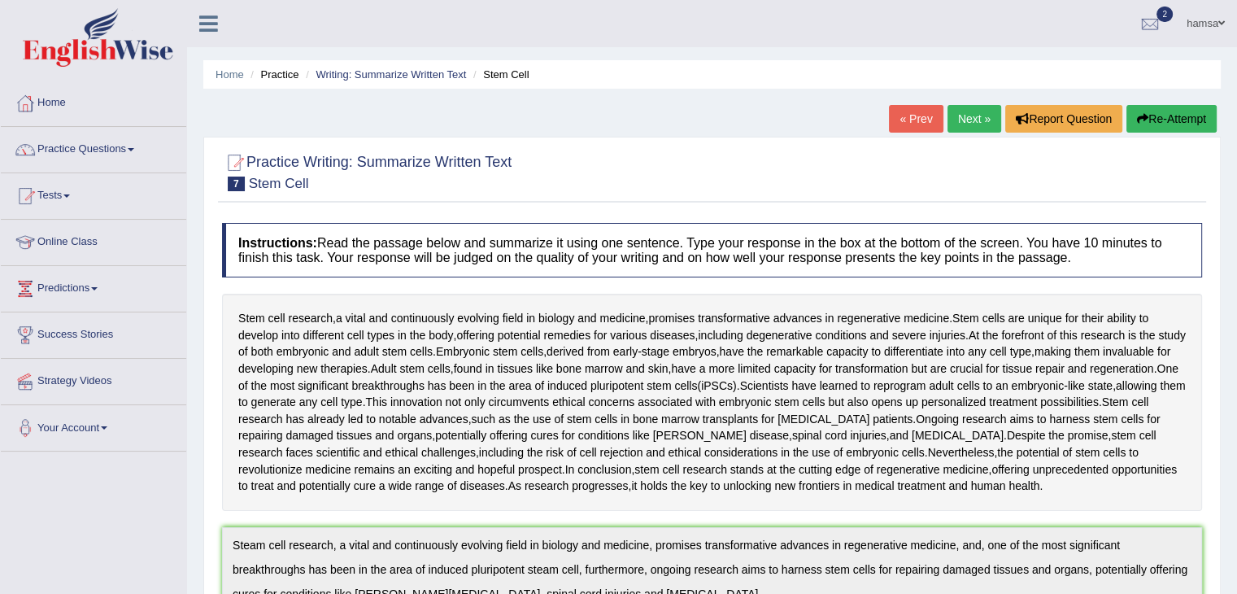
click at [974, 118] on link "Next »" at bounding box center [975, 119] width 54 height 28
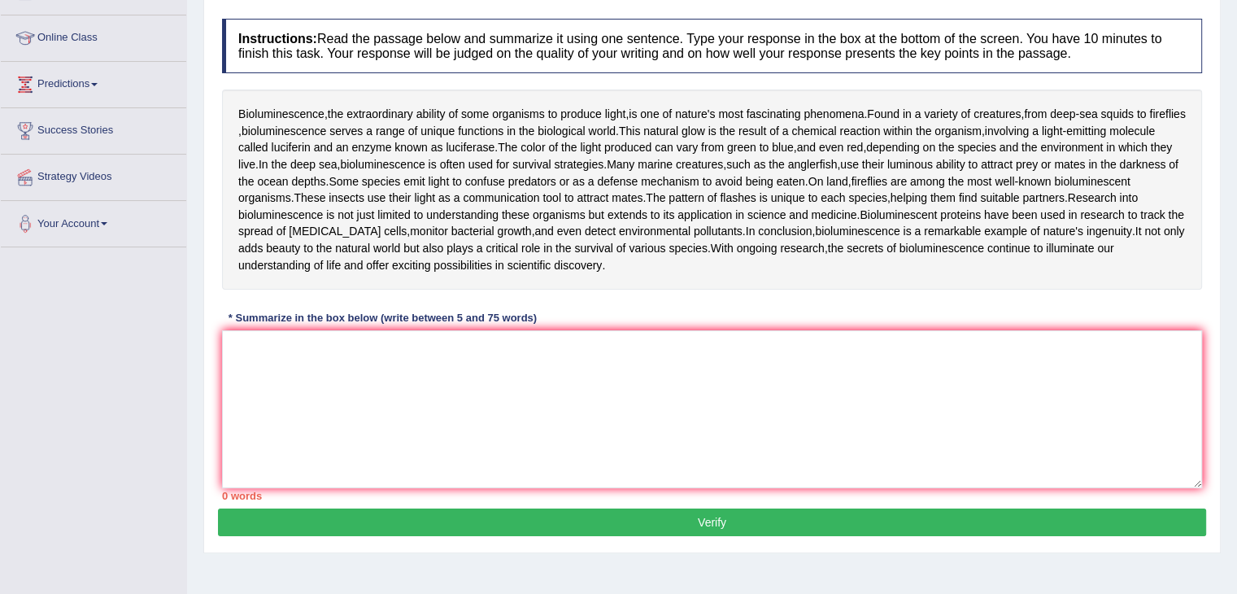
scroll to position [164, 0]
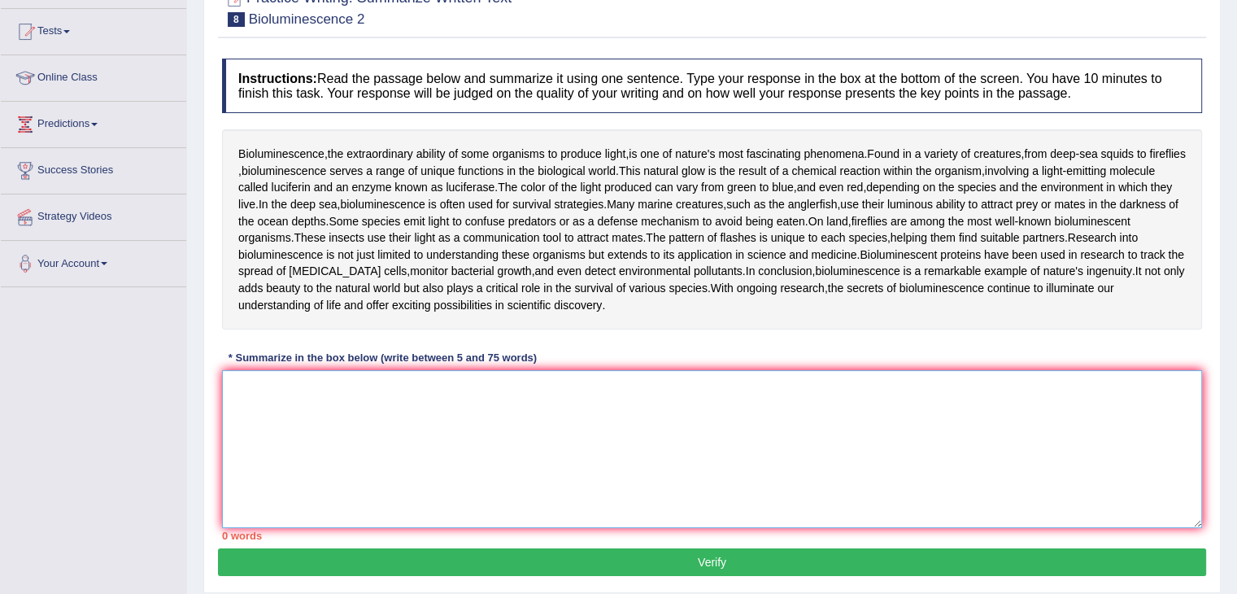
click at [386, 407] on textarea at bounding box center [712, 449] width 980 height 158
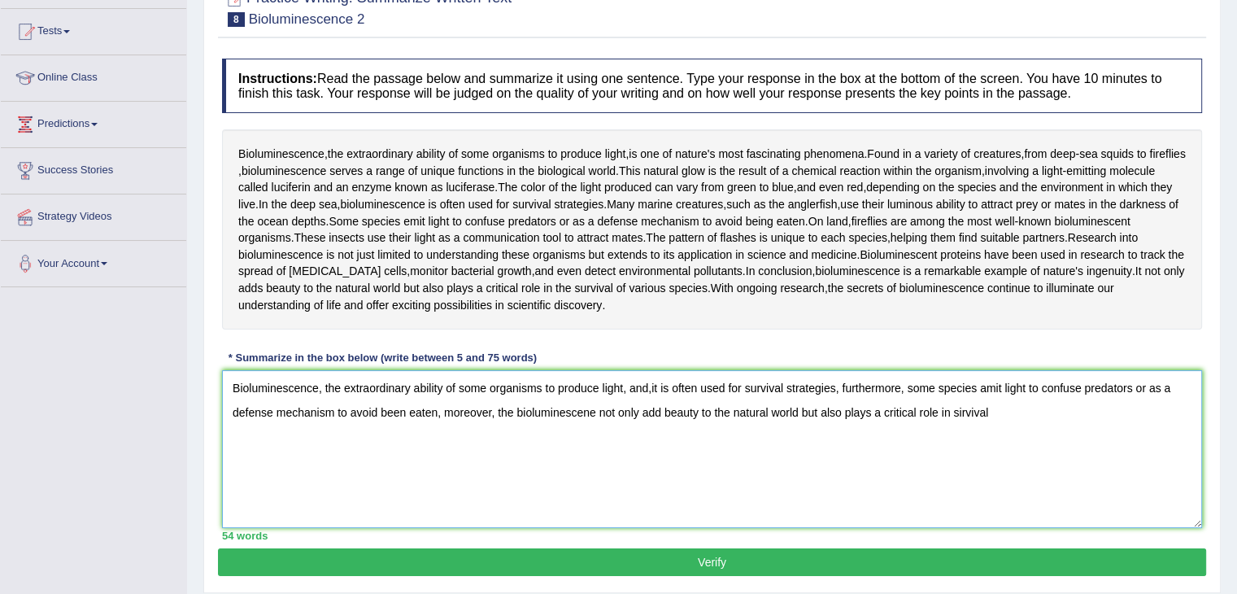
click at [963, 411] on textarea "Bioluminescence, the extraordinary ability of some organisms to produce light, …" at bounding box center [712, 449] width 980 height 158
click at [1017, 409] on textarea "Bioluminescence, the extraordinary ability of some organisms to produce light, …" at bounding box center [712, 449] width 980 height 158
type textarea "Bioluminescence, the extraordinary ability of some organisms to produce light, …"
click at [723, 559] on button "Verify" at bounding box center [712, 562] width 988 height 28
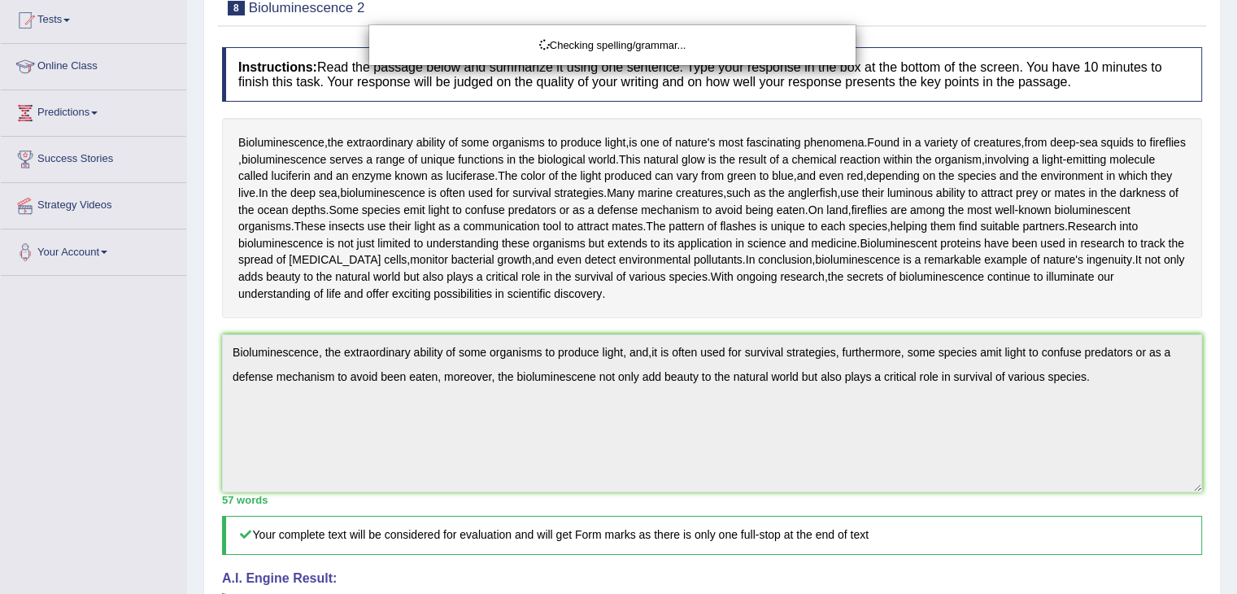
drag, startPoint x: 1240, startPoint y: 232, endPoint x: 1240, endPoint y: 298, distance: 65.9
click at [1236, 298] on html "Toggle navigation Home Practice Questions Speaking Practice Read Aloud Repeat S…" at bounding box center [618, 121] width 1237 height 594
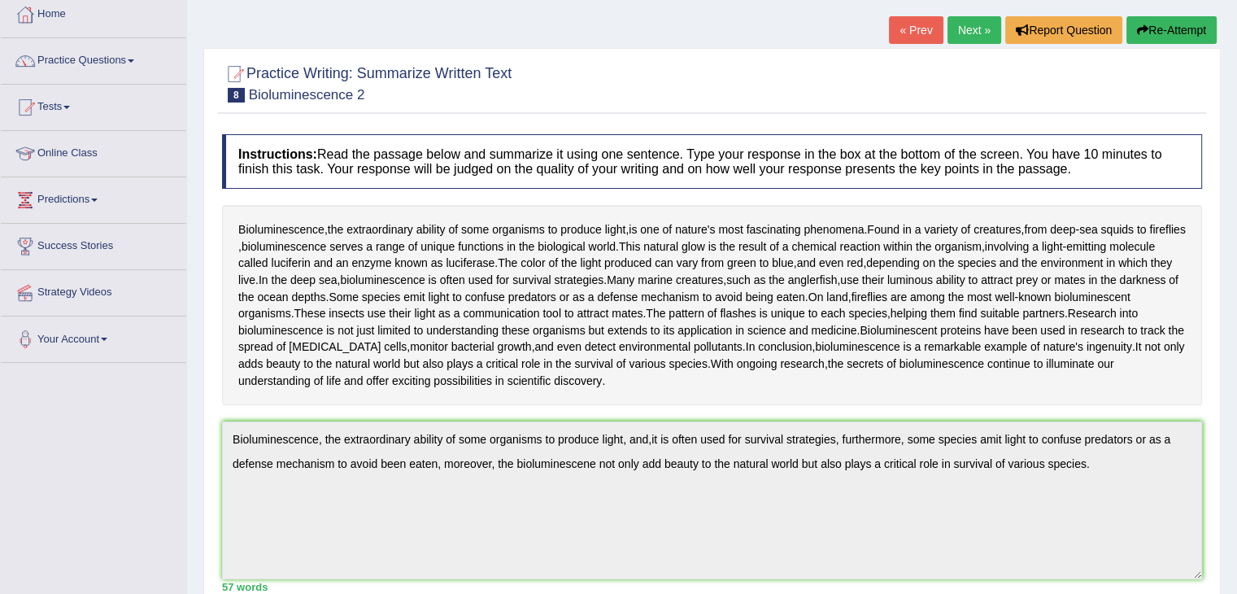
scroll to position [24, 0]
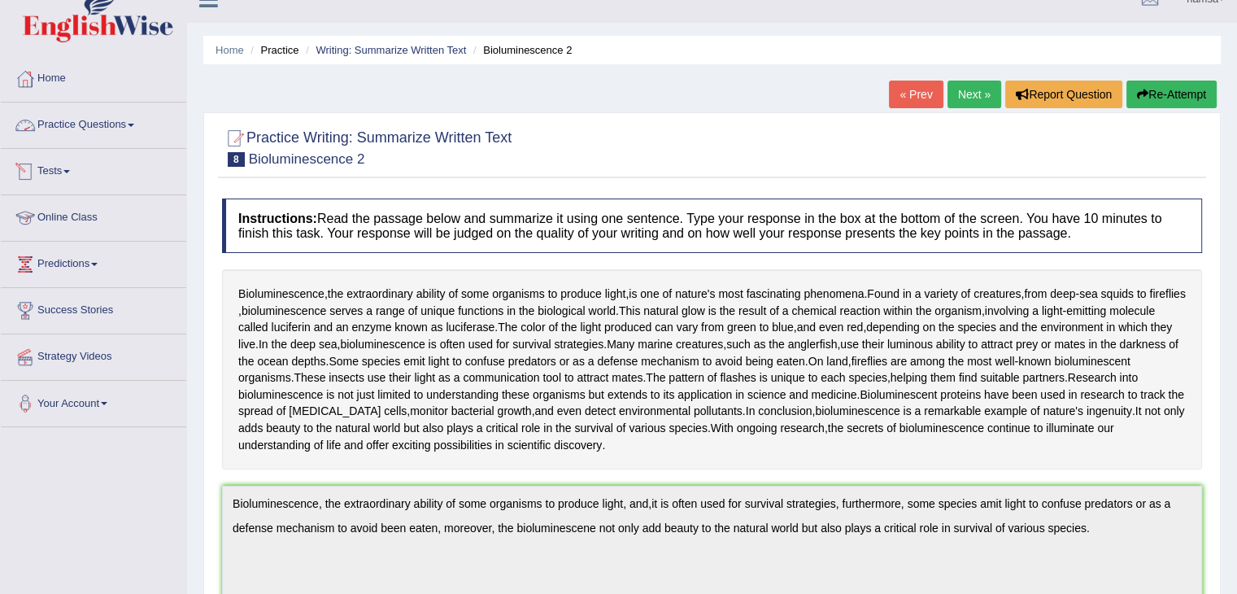
click at [114, 123] on link "Practice Questions" at bounding box center [93, 122] width 185 height 41
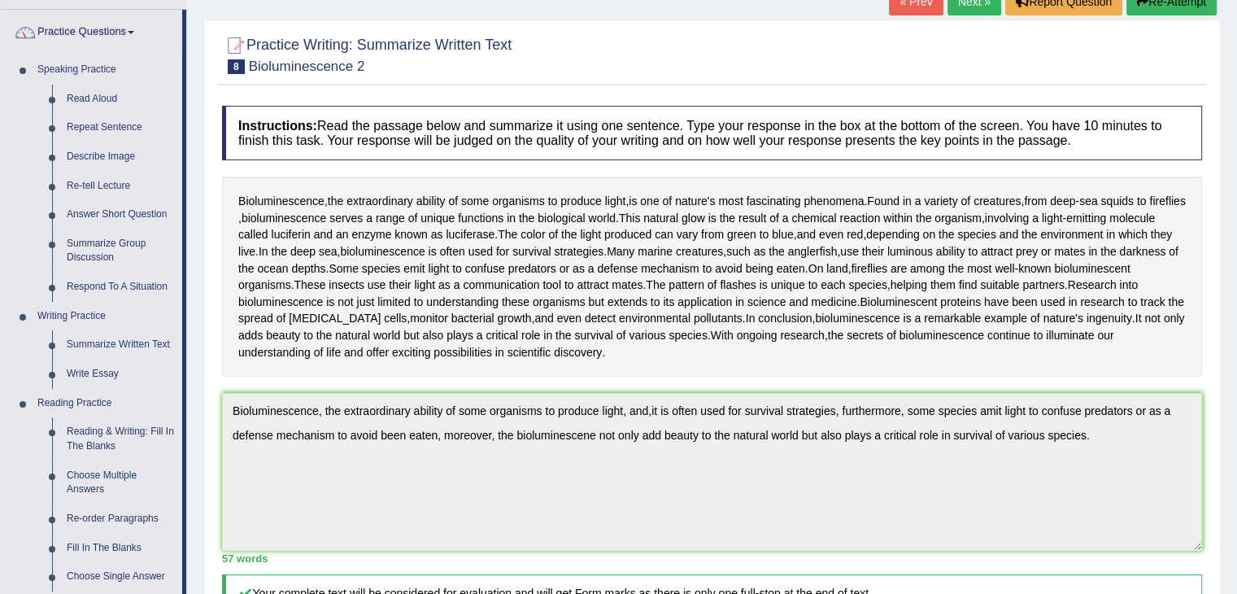
scroll to position [103, 0]
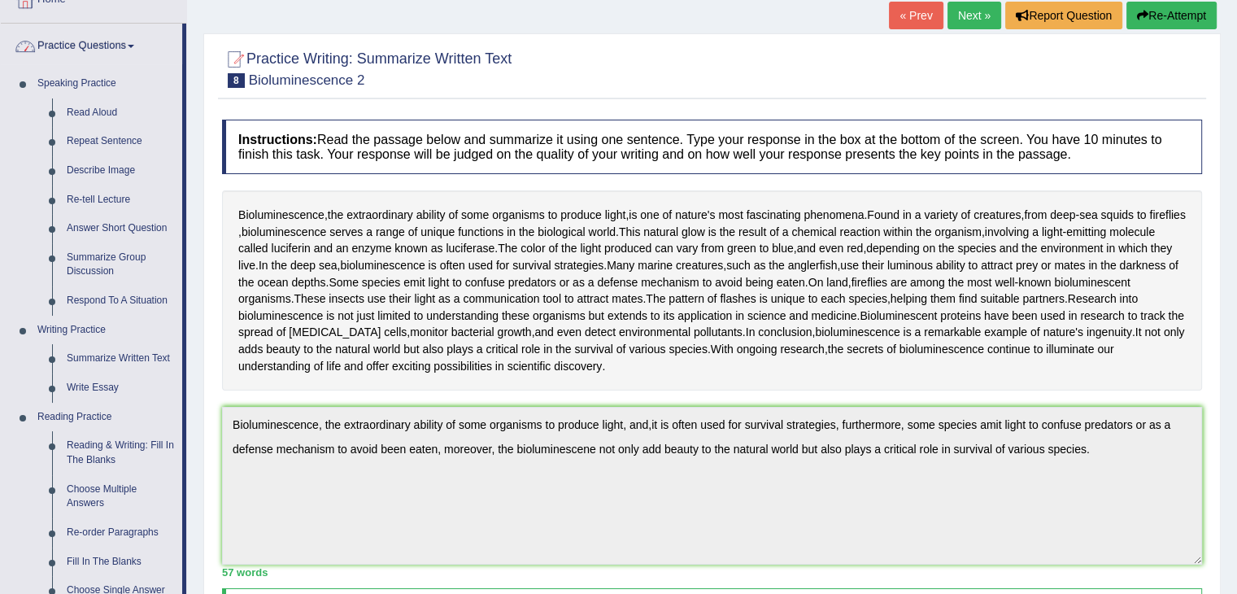
click at [111, 43] on link "Practice Questions" at bounding box center [91, 44] width 181 height 41
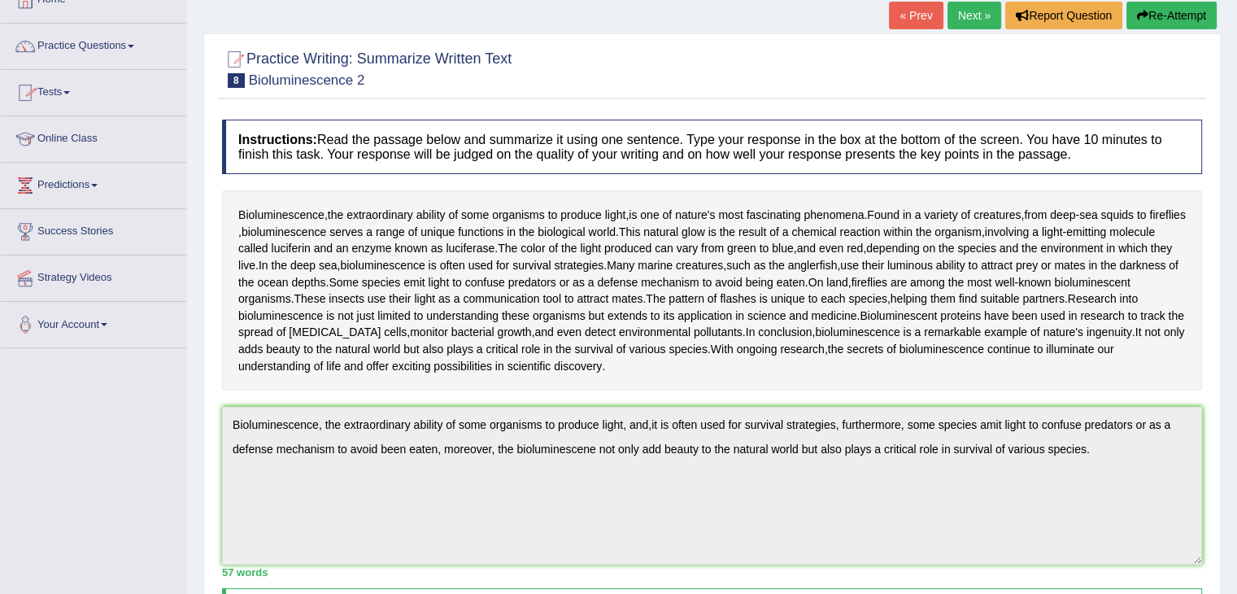
click at [66, 92] on link "Tests" at bounding box center [93, 90] width 185 height 41
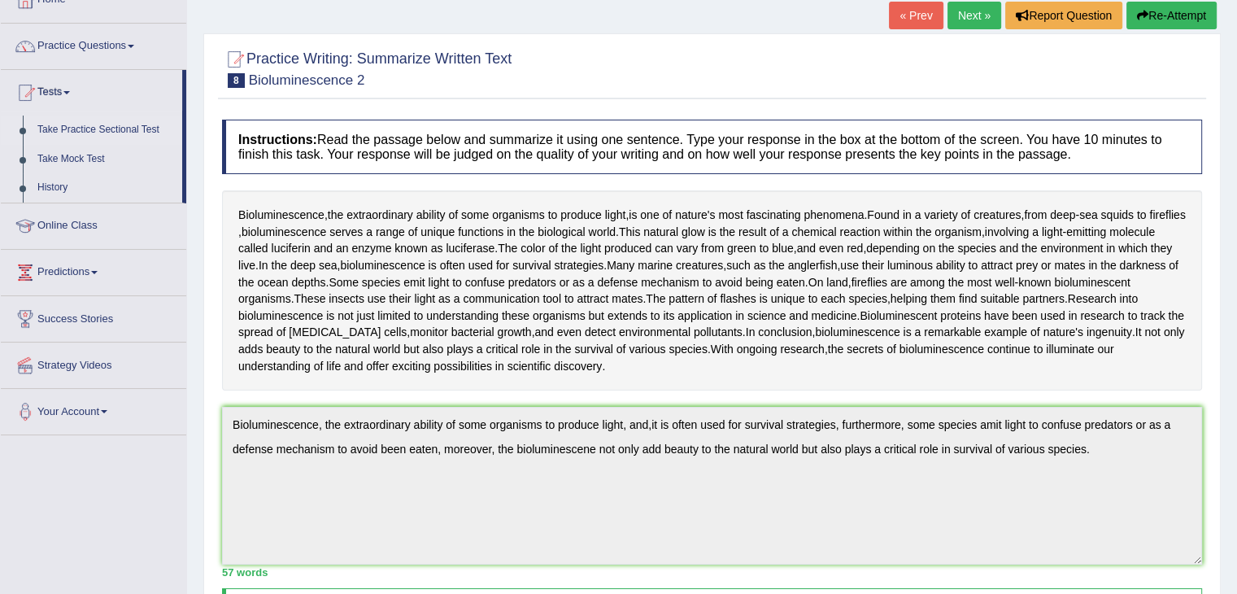
click at [72, 132] on link "Take Practice Sectional Test" at bounding box center [106, 130] width 152 height 29
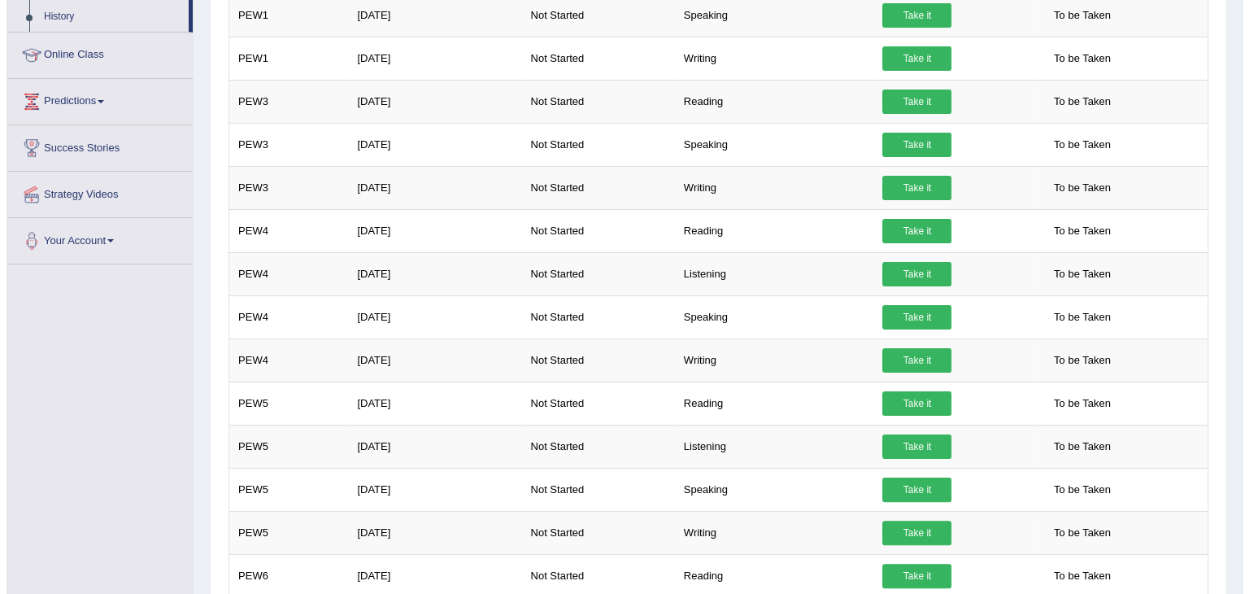
scroll to position [192, 0]
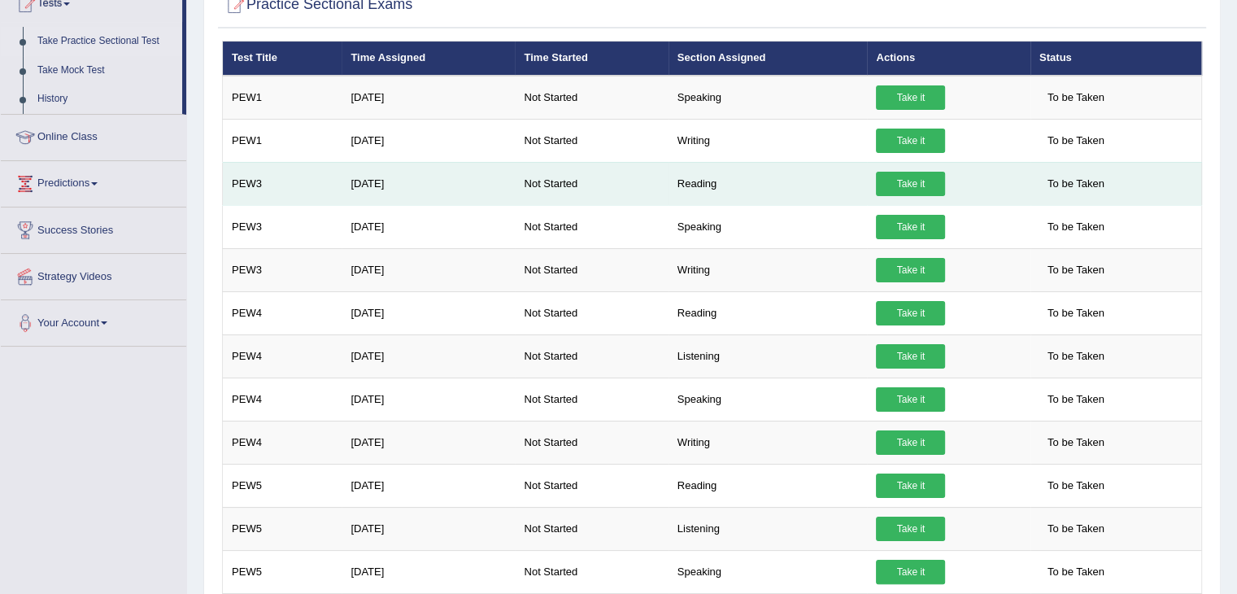
click at [904, 184] on link "Take it" at bounding box center [910, 184] width 69 height 24
